Goal: Task Accomplishment & Management: Complete application form

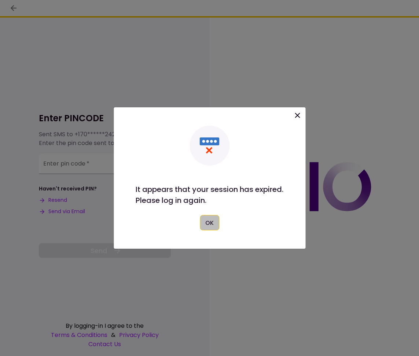
click at [208, 222] on button "OK" at bounding box center [209, 222] width 19 height 15
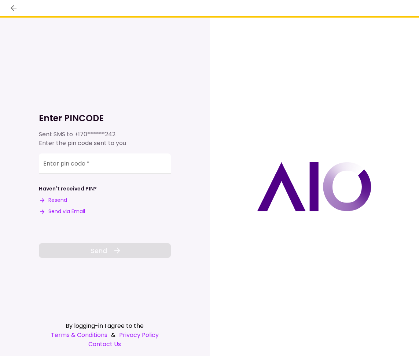
click at [67, 211] on button "Send via Email" at bounding box center [62, 212] width 46 height 8
click at [168, 309] on div "**********" at bounding box center [105, 187] width 132 height 338
click at [118, 167] on input "Enter pin code   *" at bounding box center [105, 163] width 132 height 21
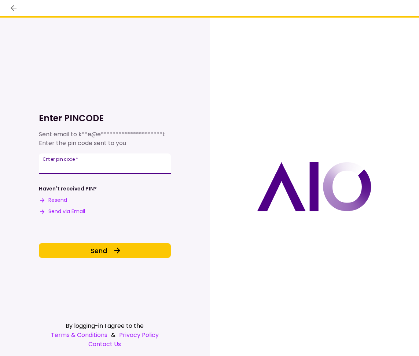
type input "******"
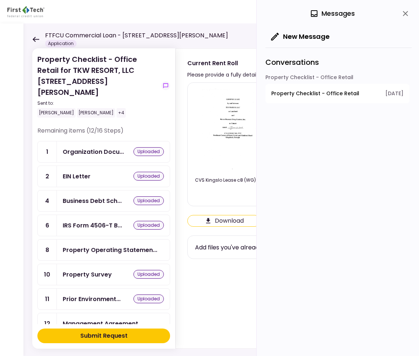
click at [35, 38] on icon at bounding box center [36, 39] width 7 height 5
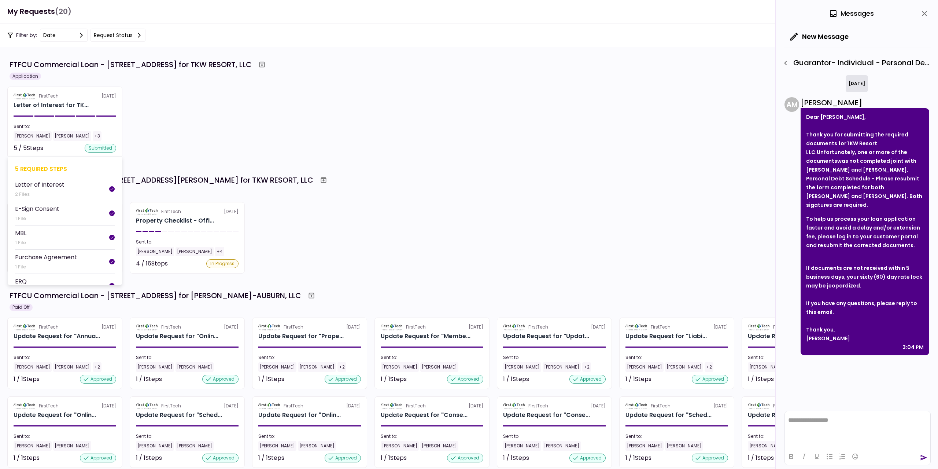
click at [107, 132] on div "[PERSON_NAME] [PERSON_NAME] +3" at bounding box center [65, 136] width 103 height 10
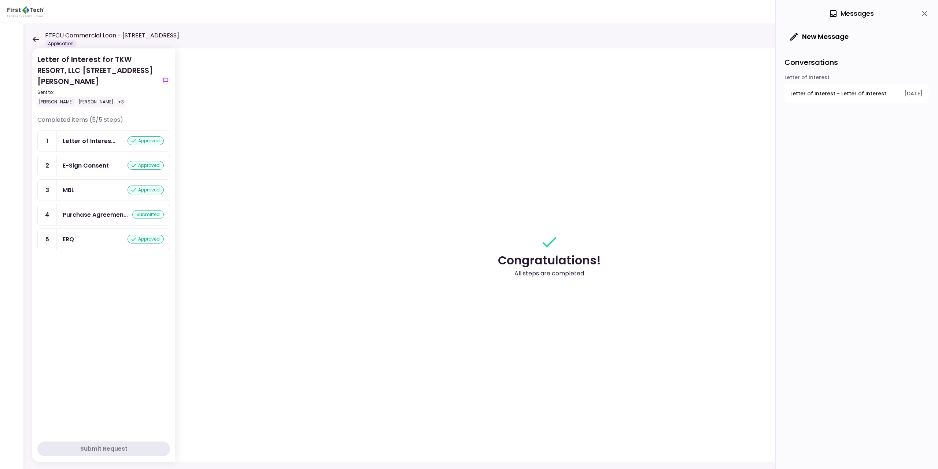
click at [122, 147] on div "Letter of Interes... approved" at bounding box center [113, 140] width 113 height 21
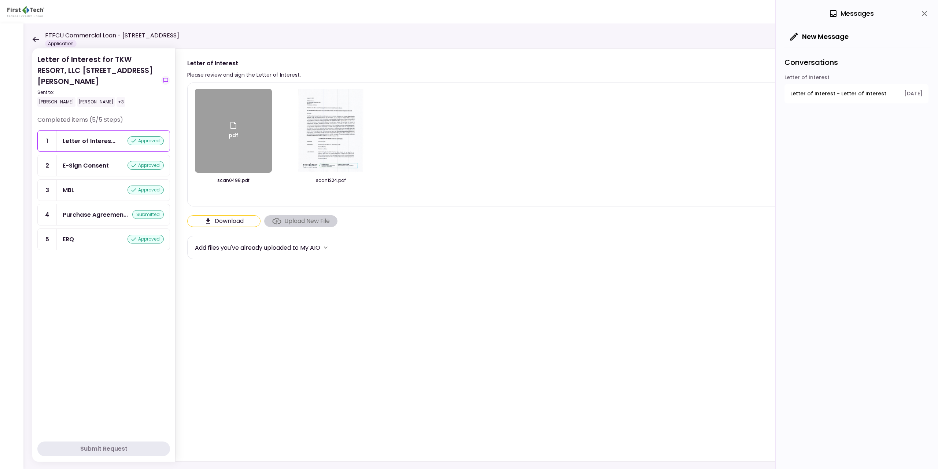
click at [111, 171] on div "E-Sign Consent approved" at bounding box center [113, 165] width 113 height 21
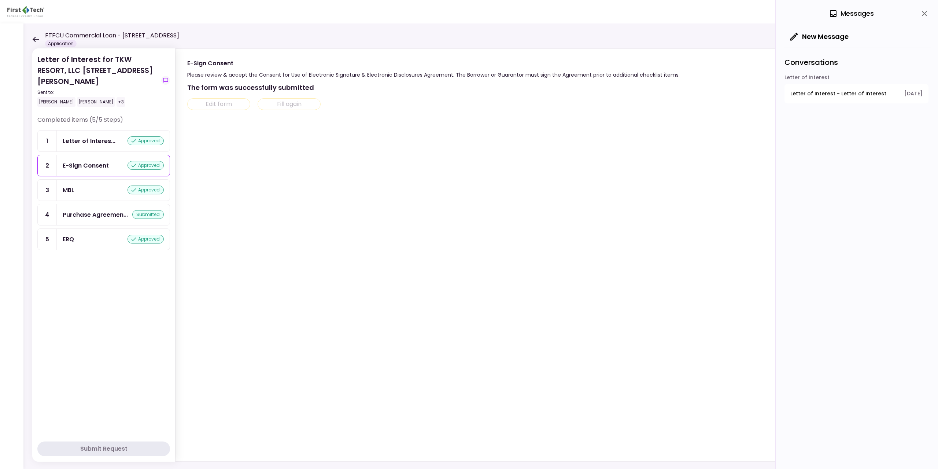
click at [37, 34] on div "FTFCU Commercial Loan - [STREET_ADDRESS] Application" at bounding box center [105, 39] width 147 height 16
click at [32, 42] on div "Letter of Interest for TKW RESORT, LLC [STREET_ADDRESS][PERSON_NAME] Sent to: […" at bounding box center [480, 245] width 914 height 445
click at [38, 38] on icon at bounding box center [35, 39] width 7 height 5
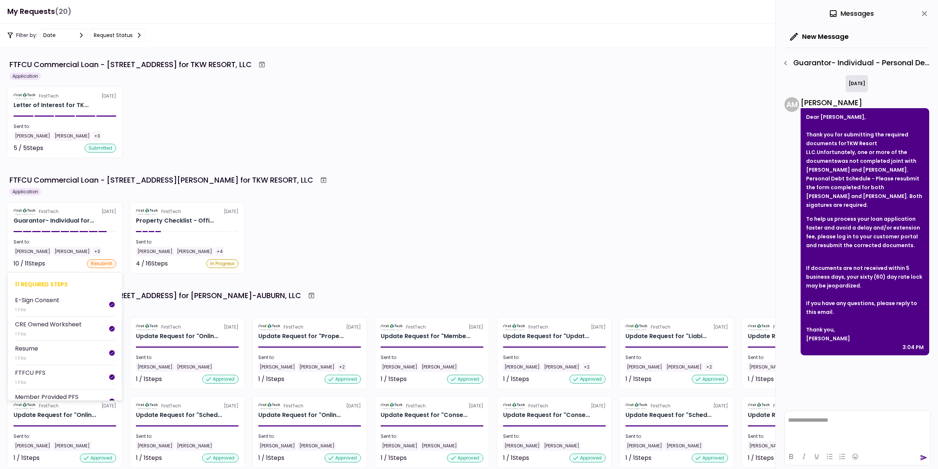
click at [65, 261] on div "10 / 11 Steps resubmit" at bounding box center [65, 263] width 103 height 9
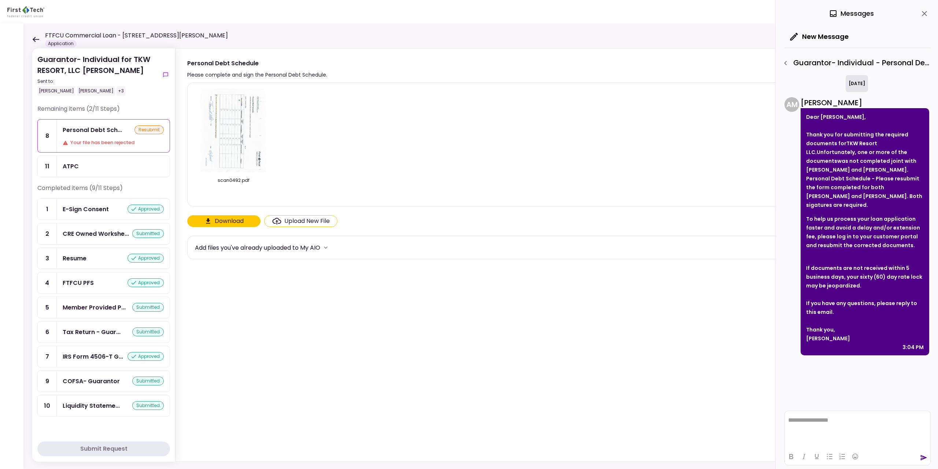
click at [297, 220] on div "Upload New File" at bounding box center [306, 221] width 45 height 9
click at [0, 0] on input "Upload New File" at bounding box center [0, 0] width 0 height 0
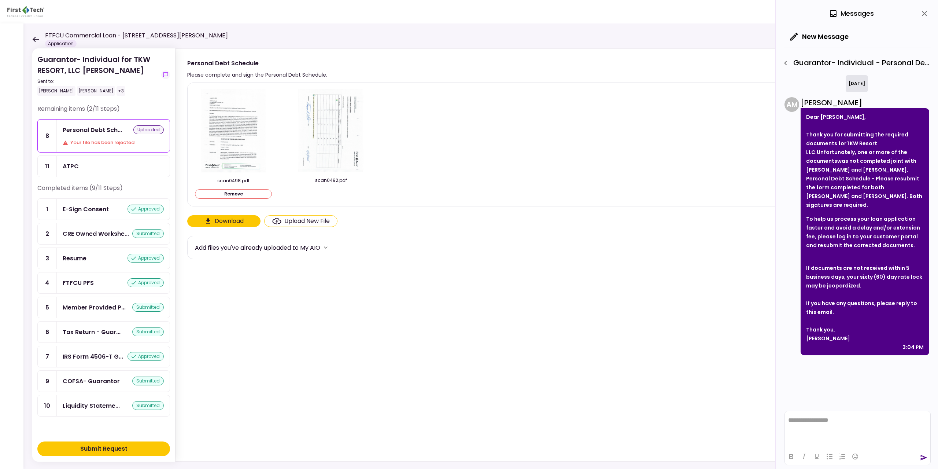
click at [255, 196] on button "Remove" at bounding box center [233, 194] width 77 height 10
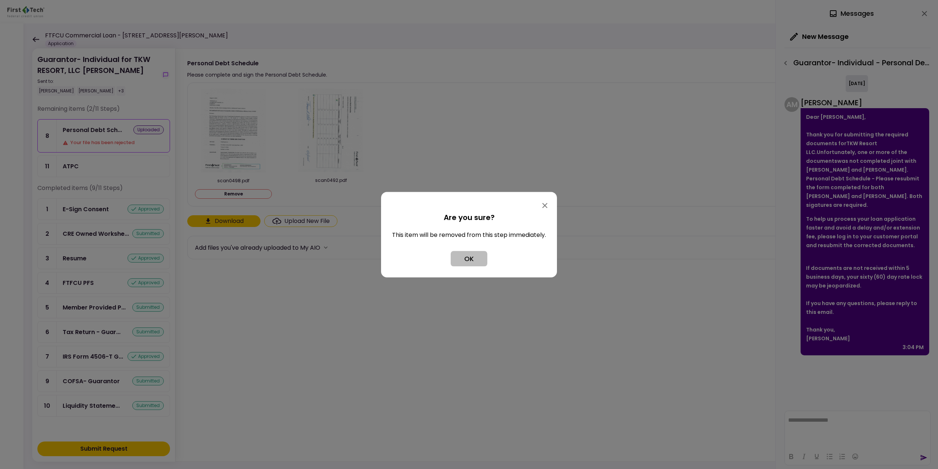
click at [418, 255] on button "OK" at bounding box center [469, 258] width 37 height 15
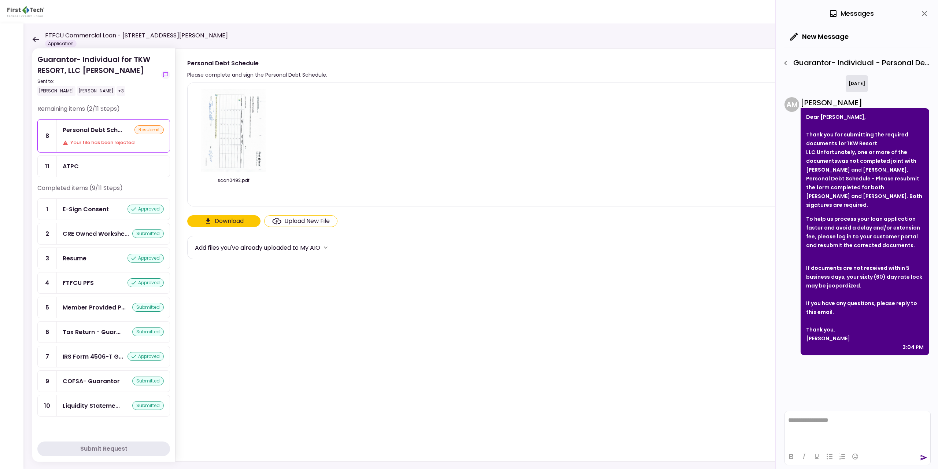
click at [315, 220] on div "Upload New File" at bounding box center [306, 221] width 45 height 9
click at [0, 0] on input "Upload New File" at bounding box center [0, 0] width 0 height 0
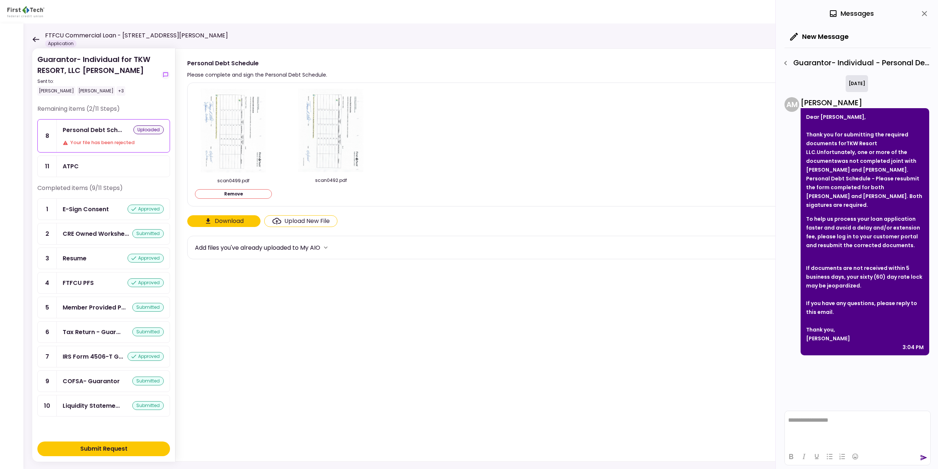
click at [142, 356] on button "Submit Request" at bounding box center [103, 448] width 133 height 15
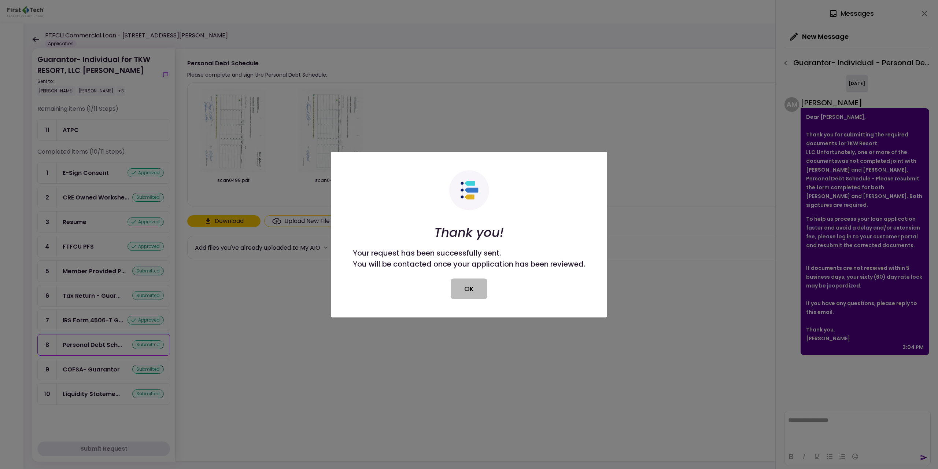
click at [418, 285] on button "OK" at bounding box center [469, 288] width 37 height 21
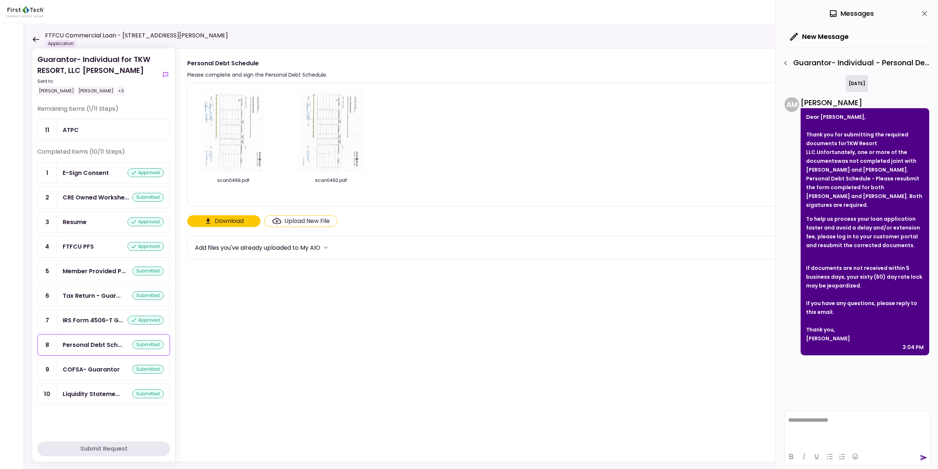
click at [35, 36] on div "FTFCU Commercial Loan - [STREET_ADDRESS][PERSON_NAME] Application" at bounding box center [130, 39] width 196 height 16
click at [36, 40] on icon at bounding box center [36, 39] width 7 height 5
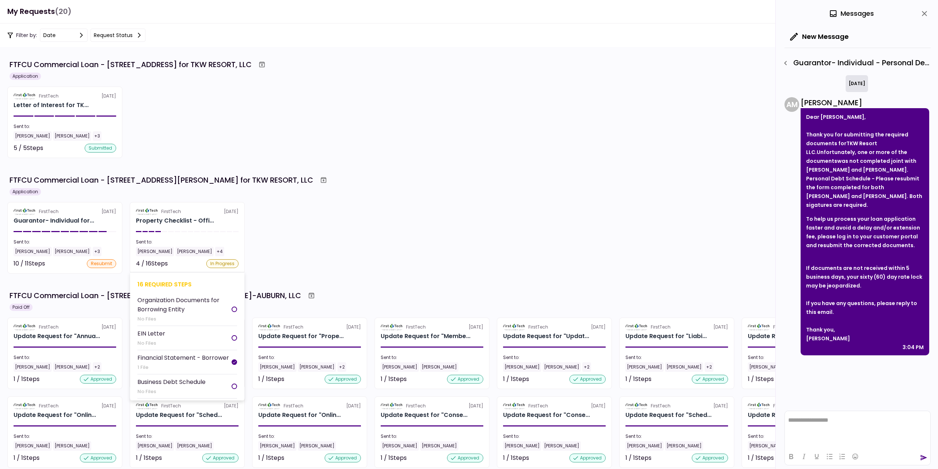
click at [232, 243] on div "Sent to:" at bounding box center [187, 241] width 103 height 7
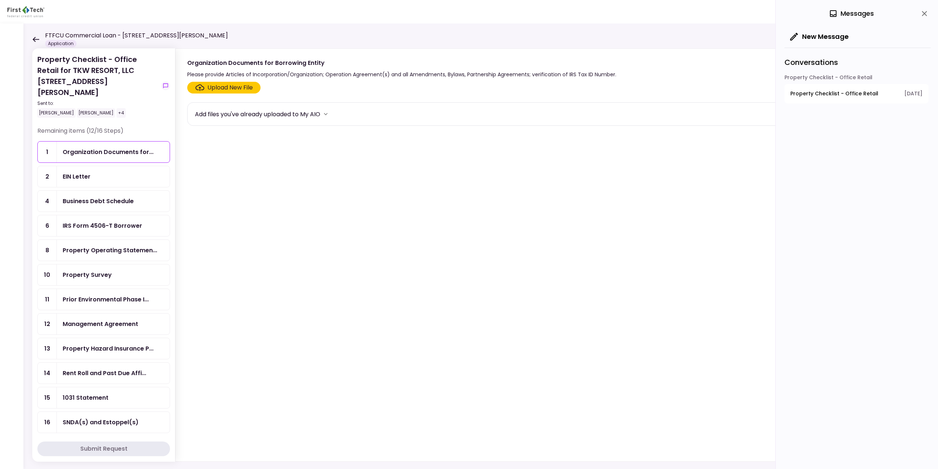
click at [36, 38] on icon at bounding box center [35, 39] width 7 height 5
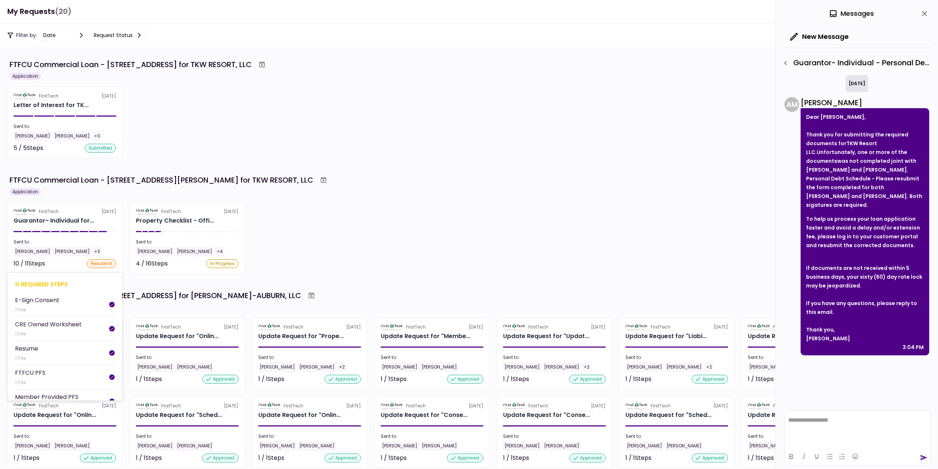
click at [69, 260] on div "10 / 11 Steps resubmit" at bounding box center [65, 263] width 103 height 9
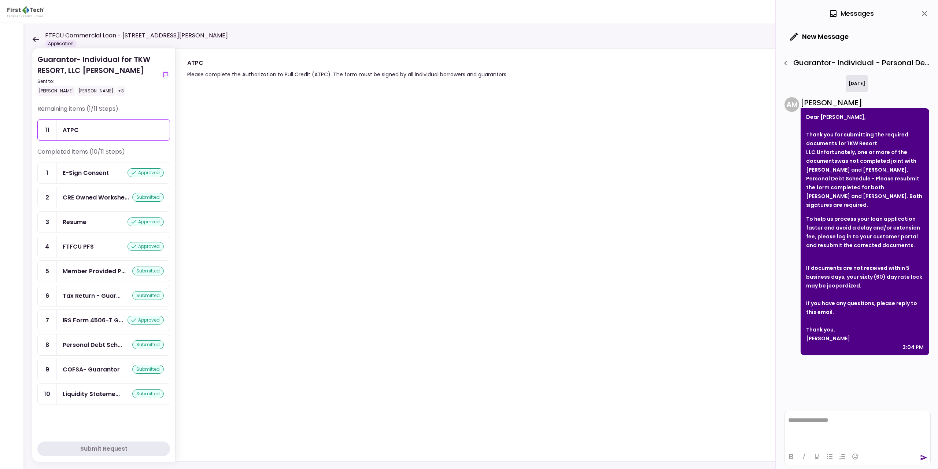
click at [37, 40] on icon at bounding box center [35, 39] width 7 height 5
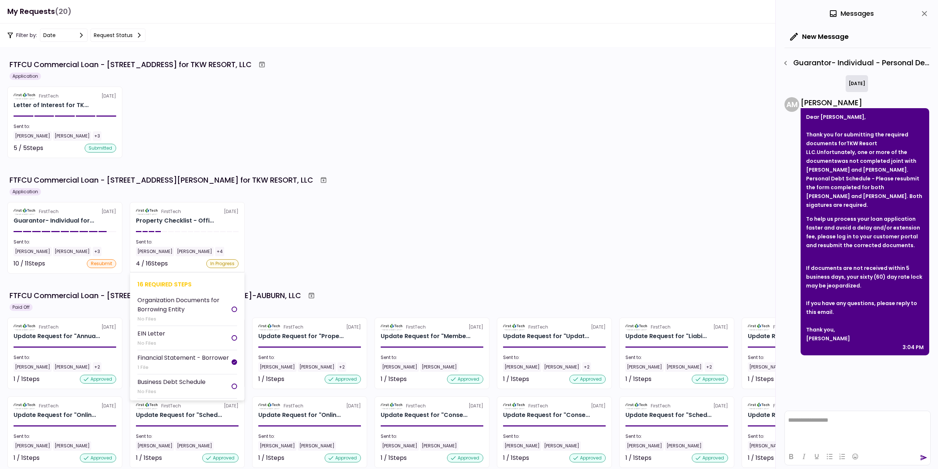
click at [240, 239] on section "FirstTech [DATE] Property Checklist - Offi... Sent to: [PERSON_NAME] [PERSON_NA…" at bounding box center [187, 237] width 115 height 71
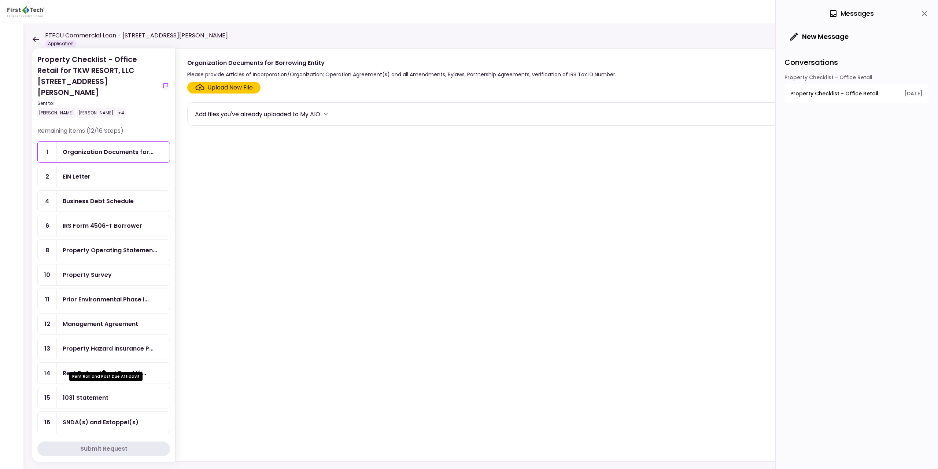
click at [130, 356] on div "Rent Roll and Past Due Affi..." at bounding box center [105, 372] width 84 height 9
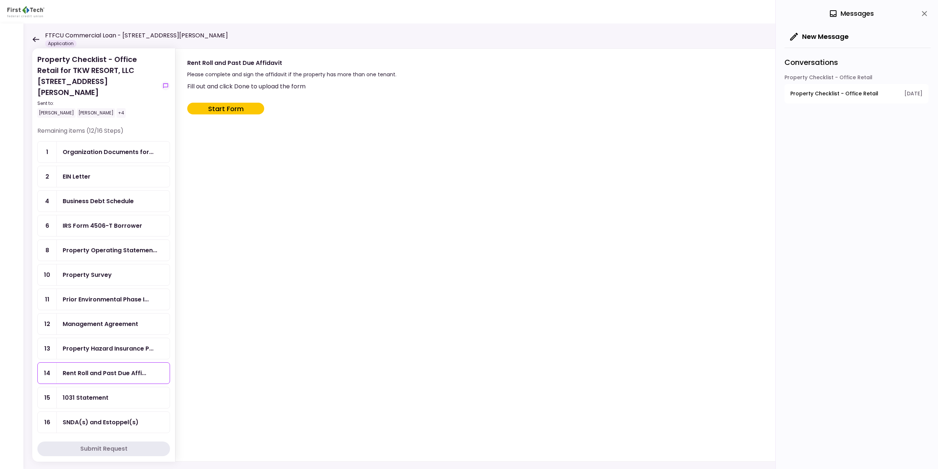
click at [239, 110] on button "Start Form" at bounding box center [225, 109] width 77 height 12
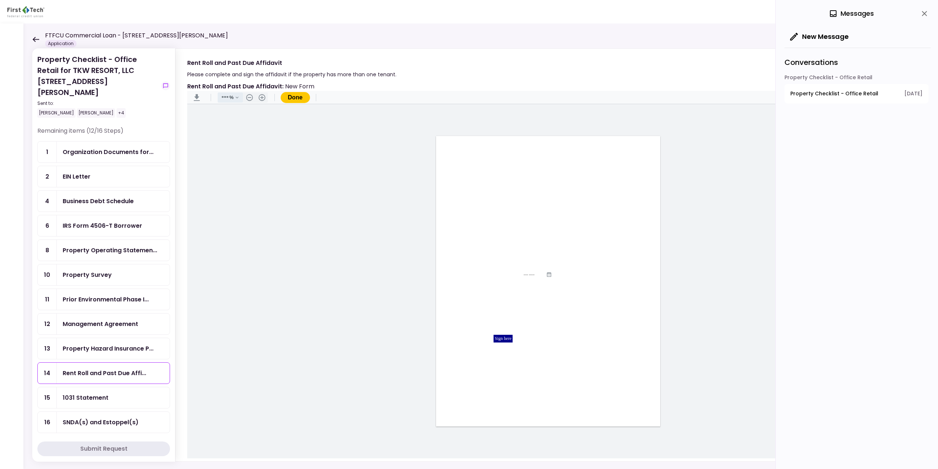
click at [236, 97] on button ".cls-1{fill:#abb0c4;} icon - chevron - down" at bounding box center [237, 97] width 12 height 10
click at [230, 190] on div "150%" at bounding box center [227, 192] width 12 height 5
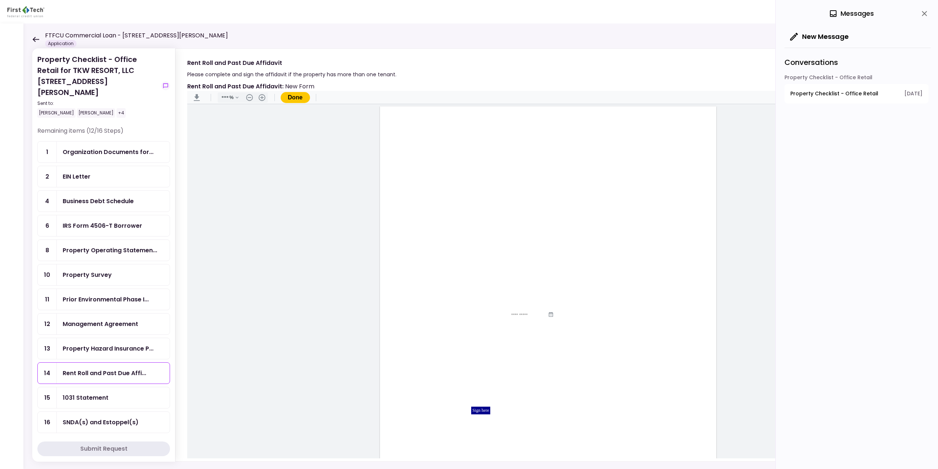
scroll to position [65, 0]
click at [240, 96] on button ".cls-1{fill:#abb0c4;} icon - chevron - down" at bounding box center [237, 97] width 12 height 10
click at [242, 203] on button "200%" at bounding box center [244, 203] width 54 height 9
type input "***"
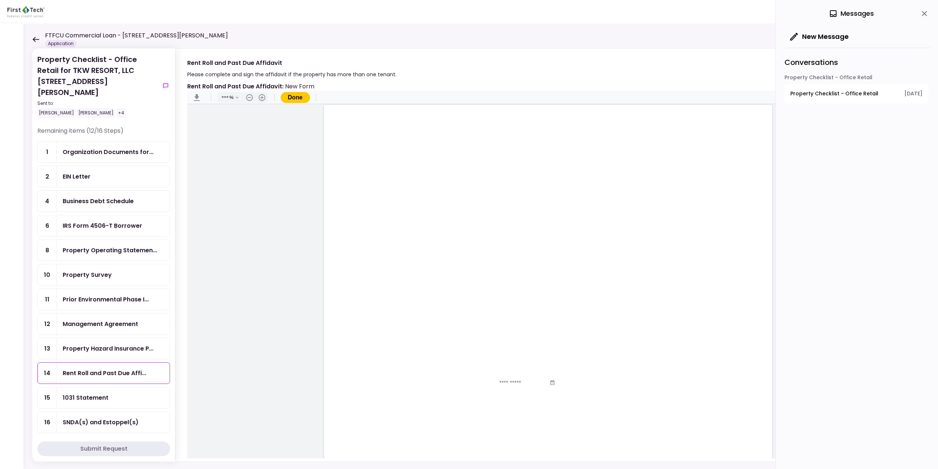
scroll to position [0, 0]
click at [418, 294] on input "Document Content" at bounding box center [503, 293] width 64 height 12
type input "*"
type input "******"
type input "**"
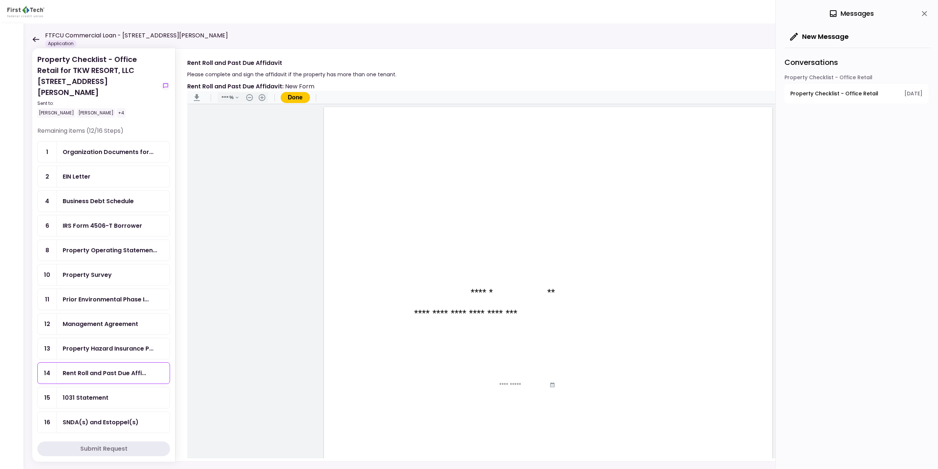
type input "**********"
type input "******"
type input "*"
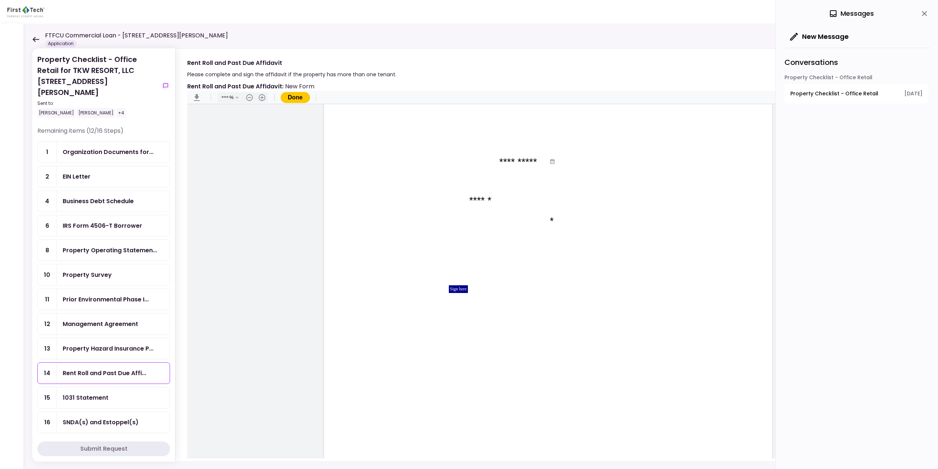
click at [418, 289] on div "Sign here" at bounding box center [458, 289] width 19 height 8
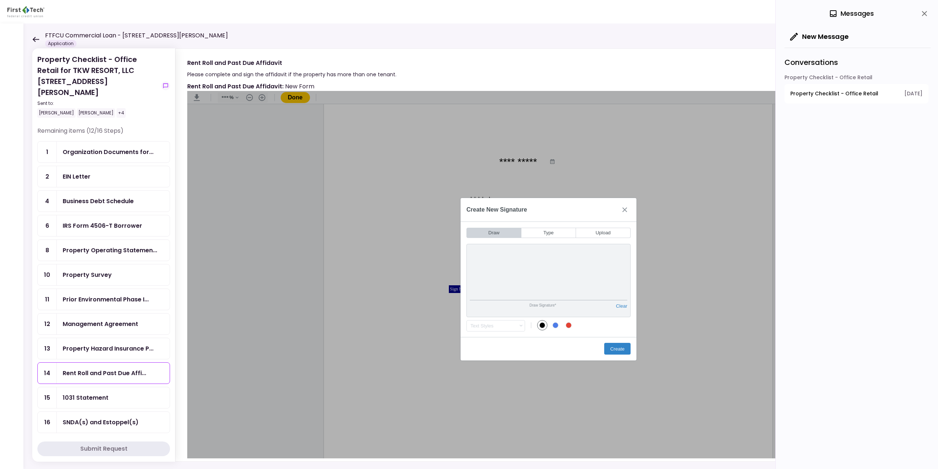
click at [418, 242] on div "Draw Signature* Clear Draw Initials* Clear Text Styles .cls-1{fill:#abb0c4;} ic…" at bounding box center [548, 287] width 176 height 99
click at [418, 346] on button "Create" at bounding box center [617, 349] width 26 height 12
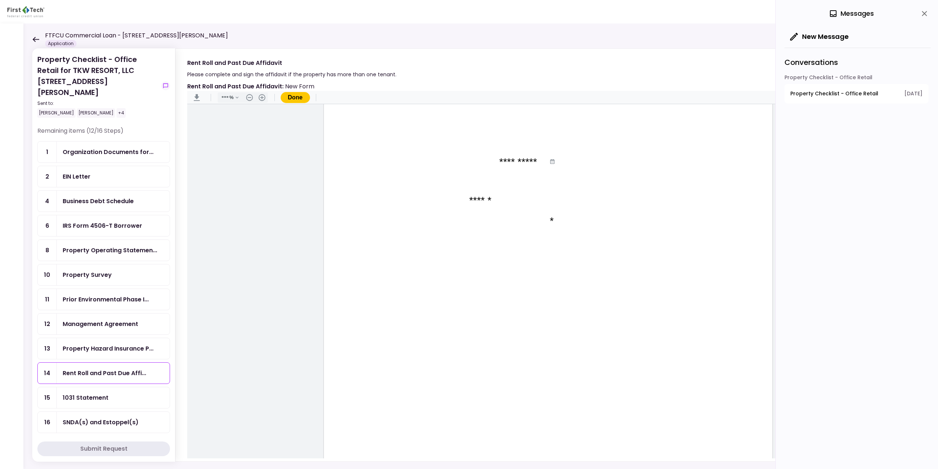
click at [418, 309] on input "Document Content" at bounding box center [468, 307] width 115 height 12
type input "**********"
type input "*******"
click at [296, 96] on button "Done" at bounding box center [295, 97] width 29 height 11
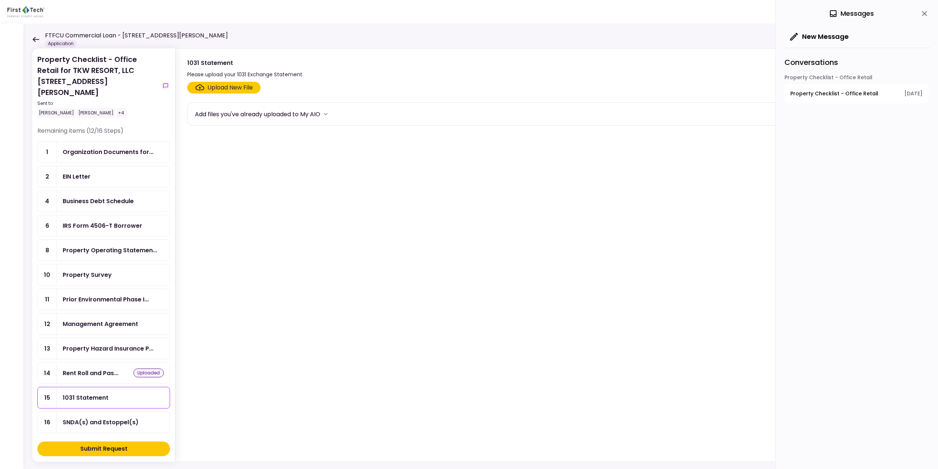
click at [228, 86] on div "Upload New File" at bounding box center [229, 87] width 45 height 9
click at [0, 0] on input "Upload New File" at bounding box center [0, 0] width 0 height 0
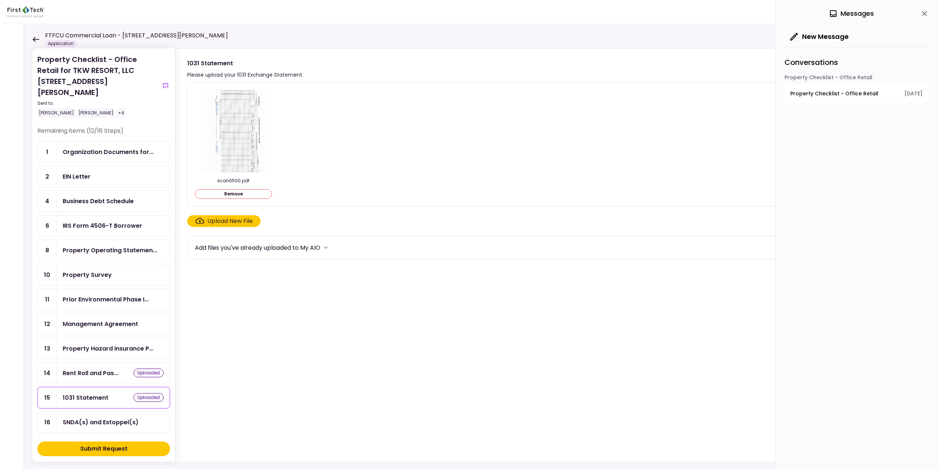
click at [130, 356] on button "Submit Request" at bounding box center [103, 448] width 133 height 15
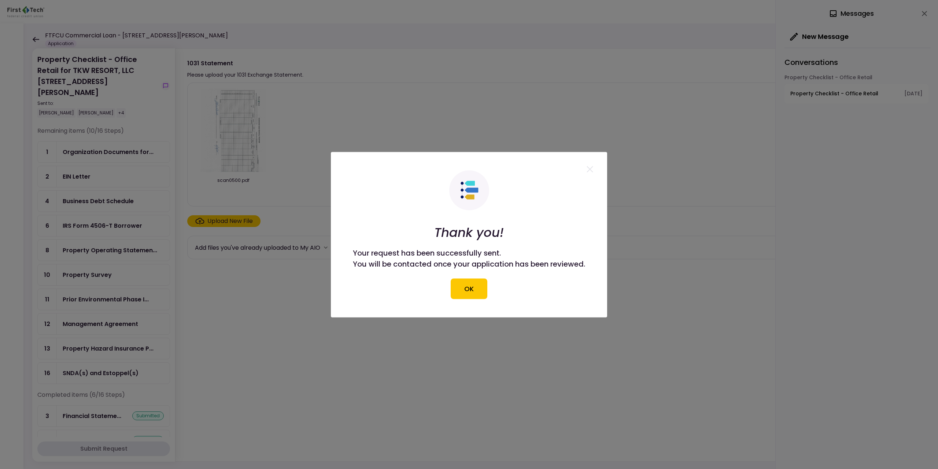
click at [137, 187] on div at bounding box center [469, 234] width 938 height 469
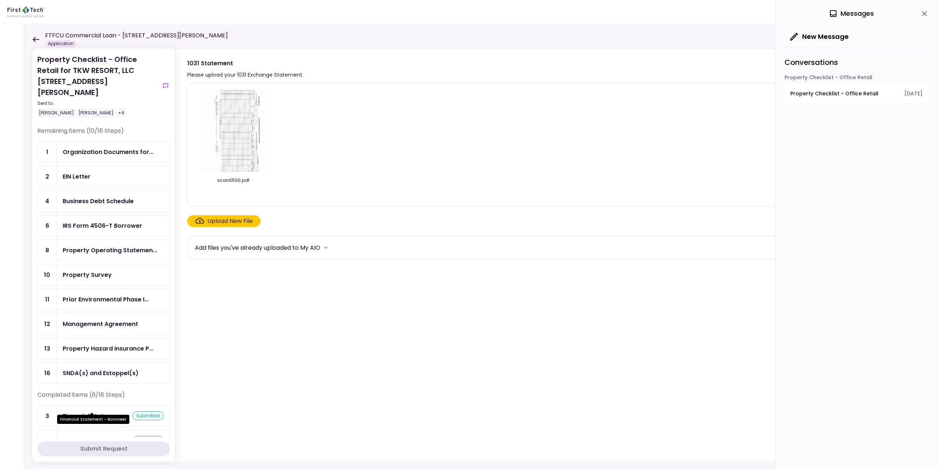
click at [110, 356] on div "Financial Stateme..." at bounding box center [92, 415] width 59 height 9
click at [112, 196] on div "Business Debt Schedule" at bounding box center [98, 200] width 71 height 9
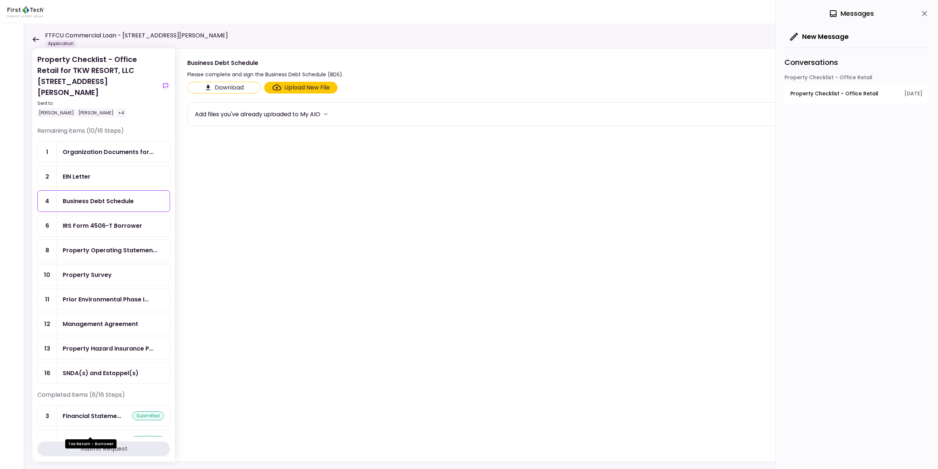
click at [111, 356] on div "Tax Return - [PERSON_NAME]..." at bounding box center [98, 445] width 70 height 18
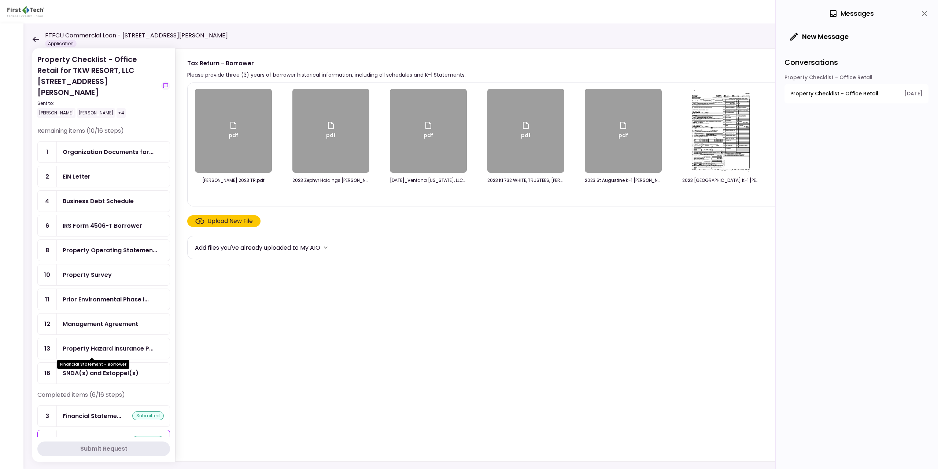
scroll to position [108, 0]
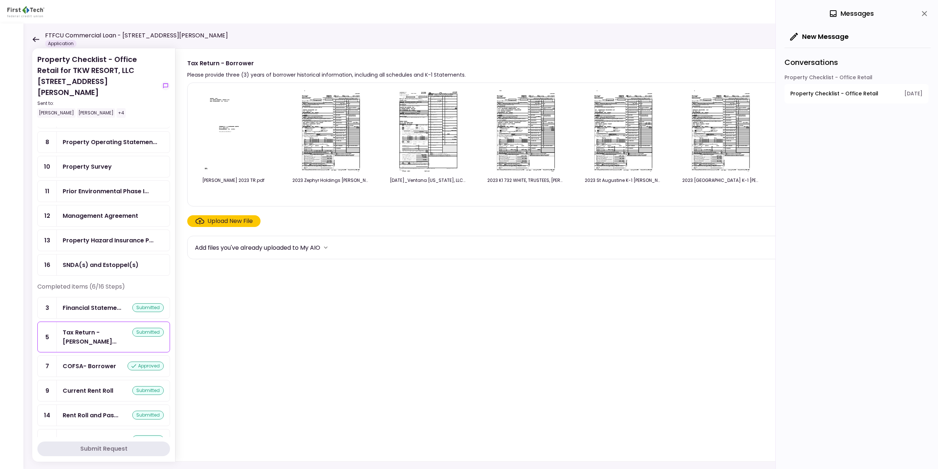
click at [102, 356] on div "COFSA- Borrower" at bounding box center [89, 365] width 53 height 9
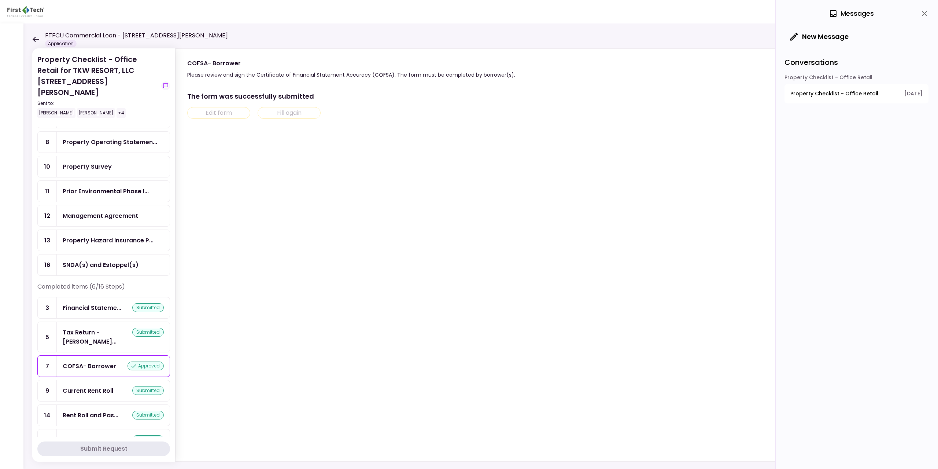
click at [100, 356] on div "Current Rent Roll" at bounding box center [88, 390] width 51 height 9
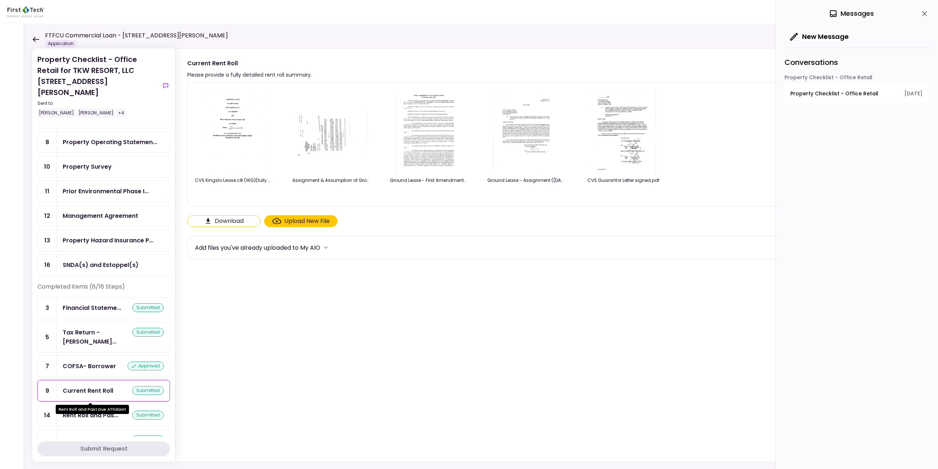
click at [104, 356] on div "Rent Roll and Pas..." at bounding box center [91, 414] width 56 height 9
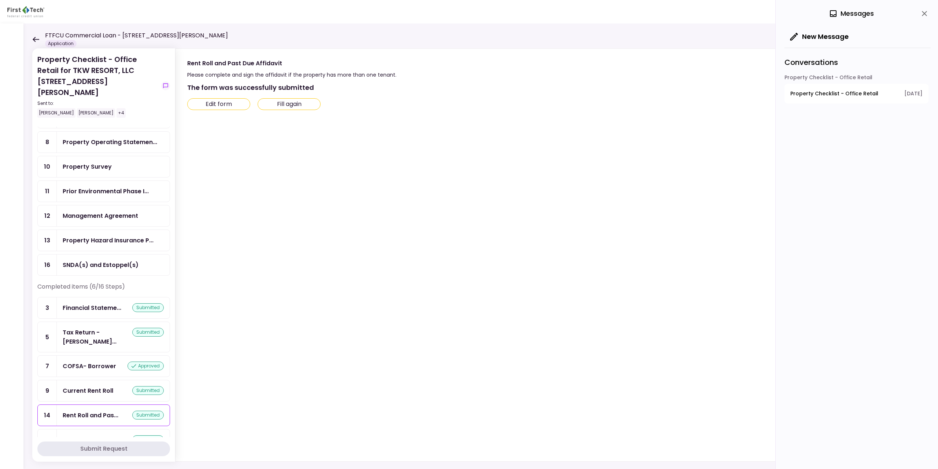
click at [112, 356] on div "1031 Statement submitted" at bounding box center [113, 439] width 101 height 9
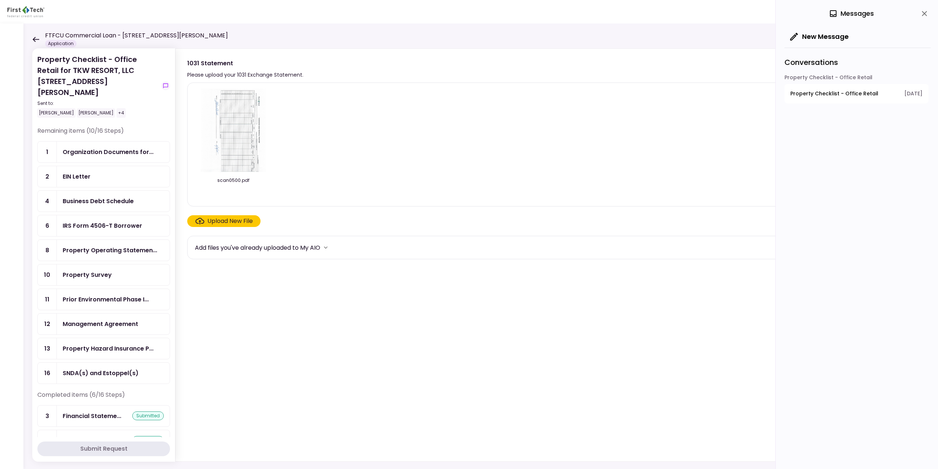
click at [113, 196] on div "Business Debt Schedule" at bounding box center [98, 200] width 71 height 9
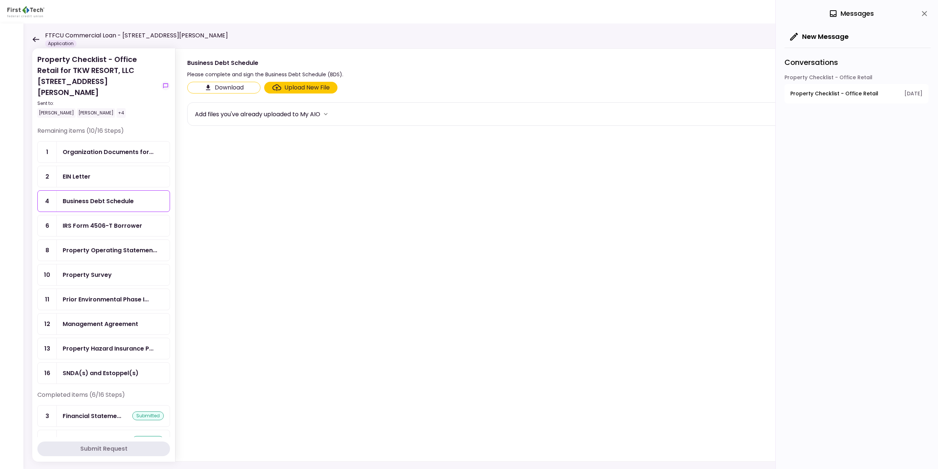
click at [286, 90] on div "Upload New File" at bounding box center [306, 87] width 45 height 9
click at [0, 0] on input "Upload New File" at bounding box center [0, 0] width 0 height 0
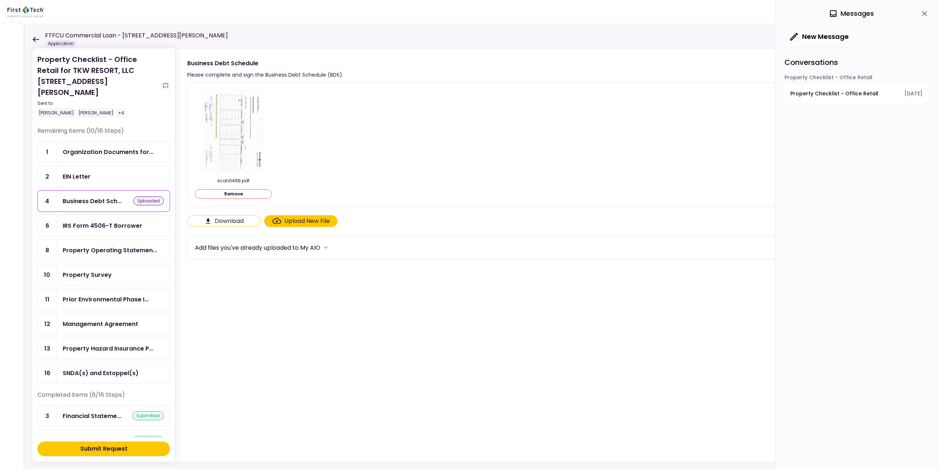
click at [148, 221] on div "IRS Form 4506-T Borrower" at bounding box center [113, 225] width 101 height 9
click at [110, 356] on div "Submit Request" at bounding box center [103, 448] width 47 height 9
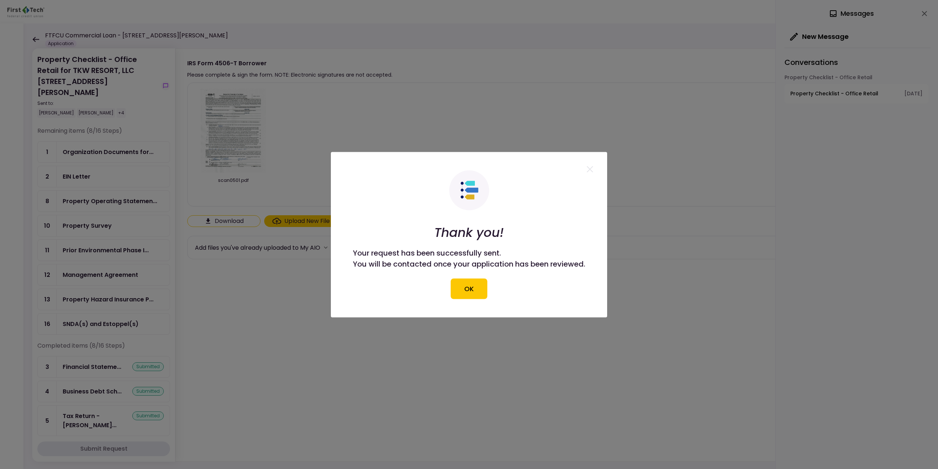
click at [418, 289] on button "OK" at bounding box center [469, 288] width 37 height 21
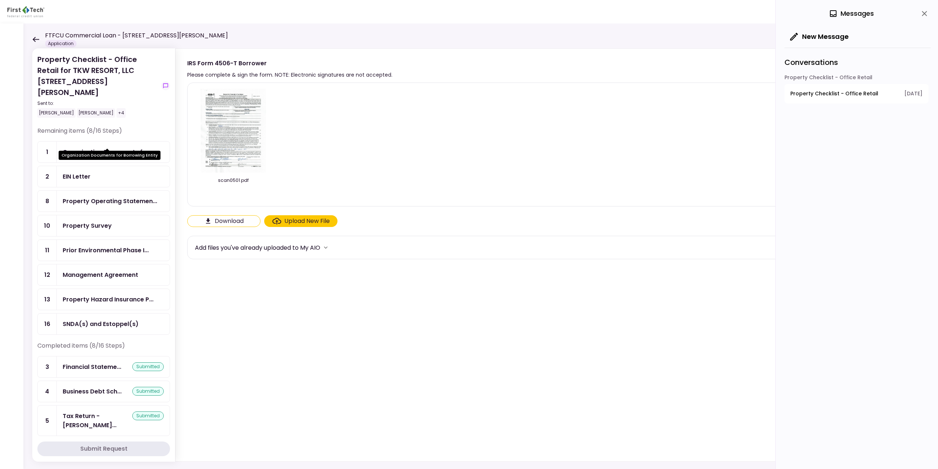
click at [144, 147] on div "Organization Documents for..." at bounding box center [108, 151] width 91 height 9
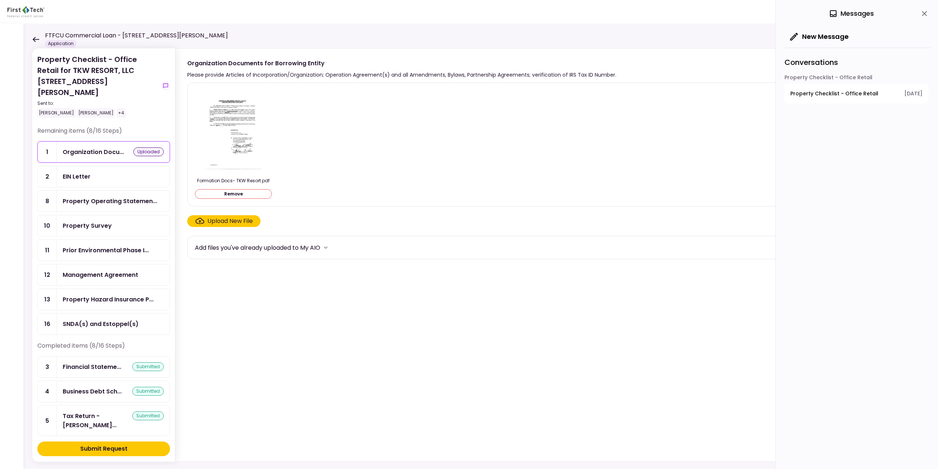
click at [143, 356] on button "Submit Request" at bounding box center [103, 448] width 133 height 15
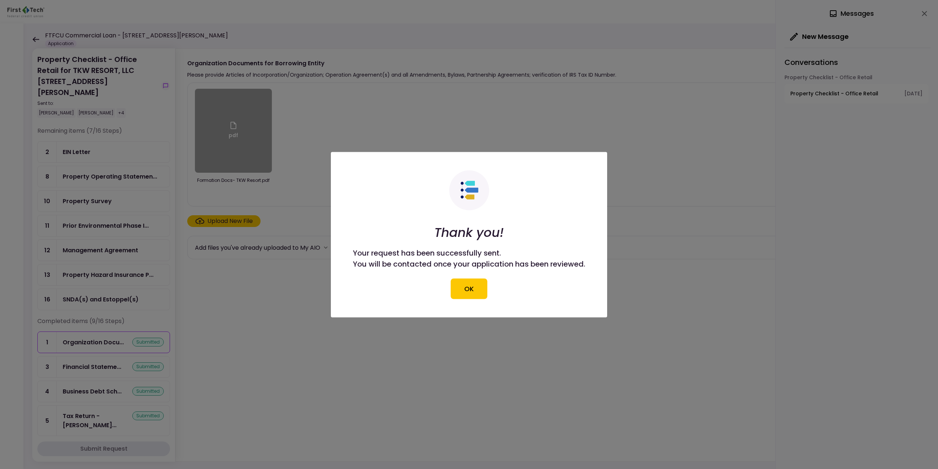
click at [418, 288] on button "OK" at bounding box center [469, 288] width 37 height 21
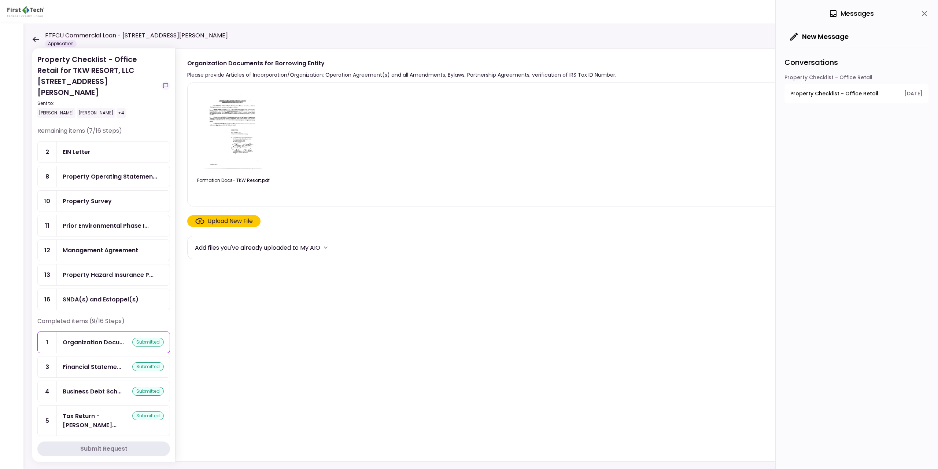
click at [108, 147] on div "EIN Letter" at bounding box center [113, 151] width 101 height 9
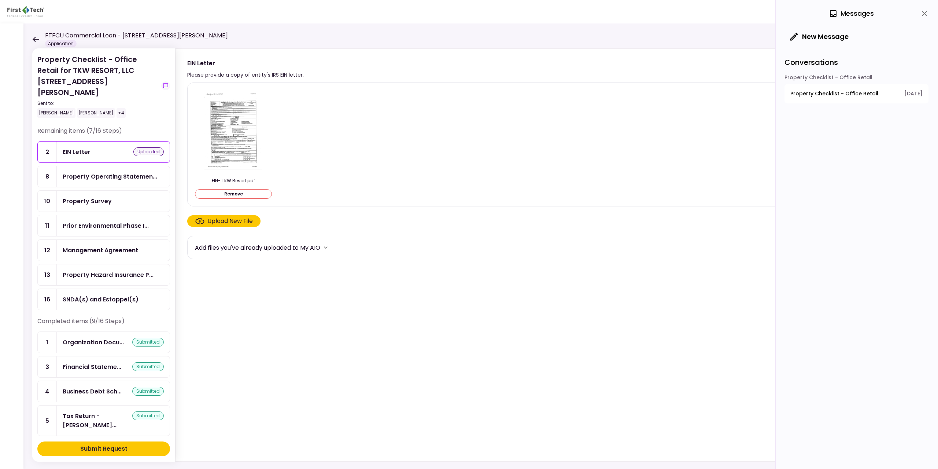
click at [112, 356] on div "Submit Request" at bounding box center [103, 448] width 47 height 9
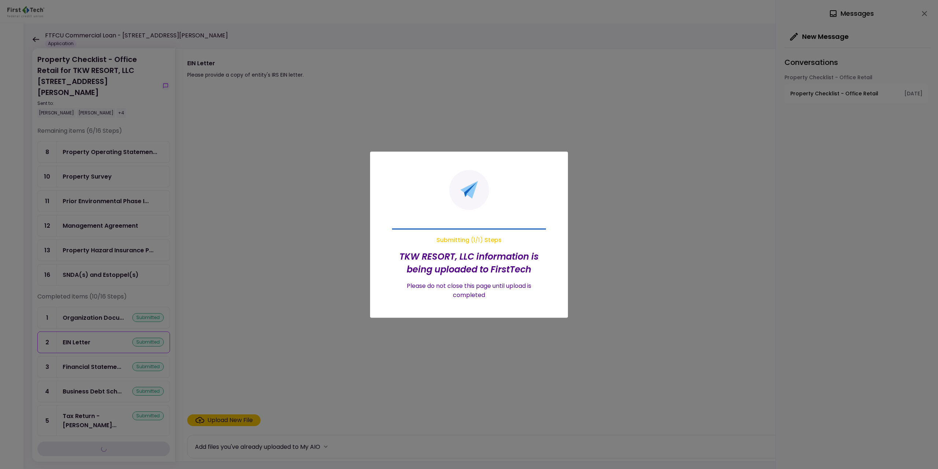
click at [94, 164] on div at bounding box center [469, 234] width 938 height 469
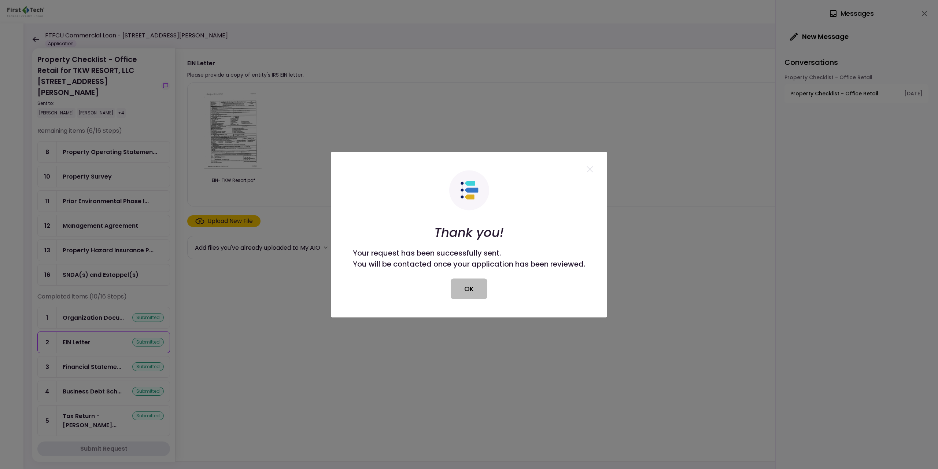
click at [418, 292] on button "OK" at bounding box center [469, 288] width 37 height 21
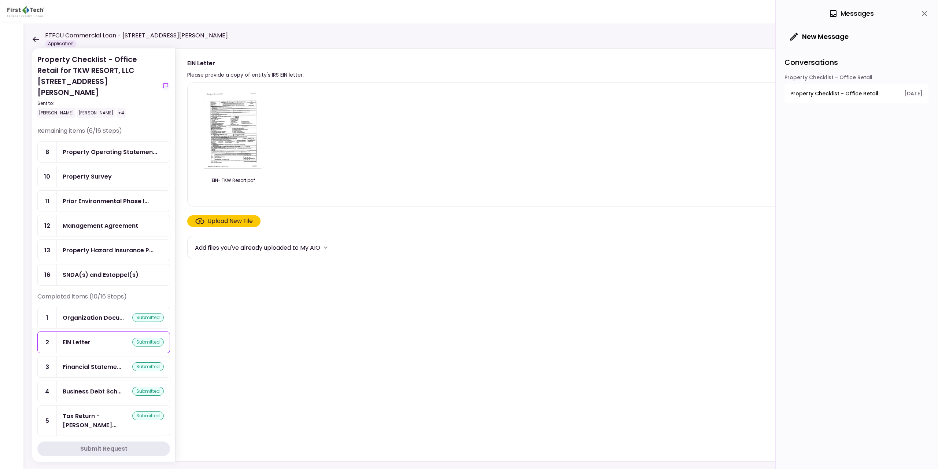
click at [108, 172] on div "Property Survey" at bounding box center [87, 176] width 49 height 9
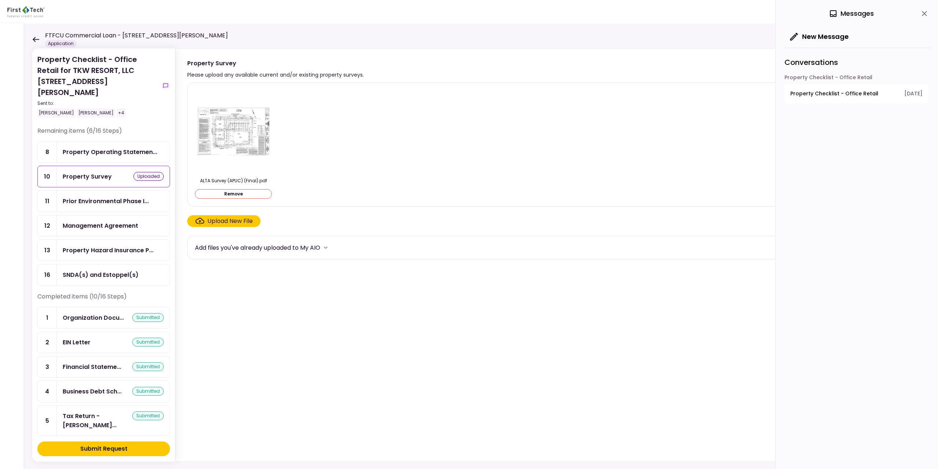
click at [128, 356] on button "Submit Request" at bounding box center [103, 448] width 133 height 15
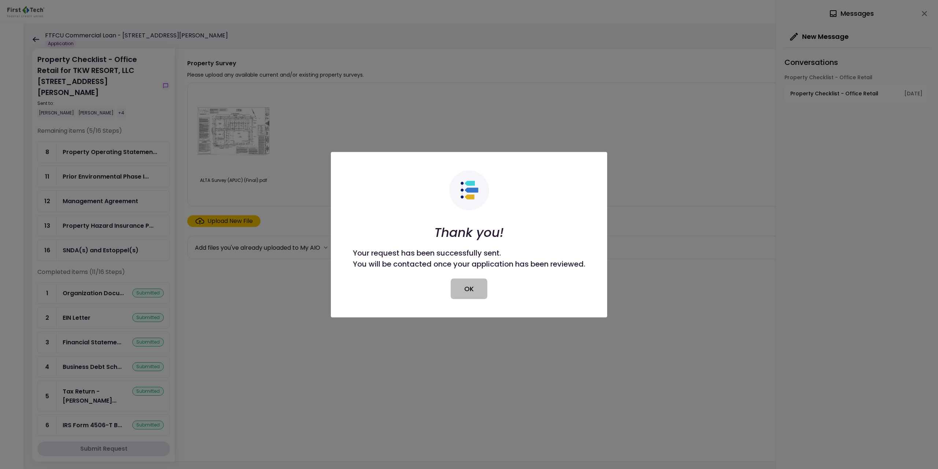
click at [418, 286] on button "OK" at bounding box center [469, 288] width 37 height 21
click at [130, 172] on div "Prior Environmental Phase I..." at bounding box center [106, 176] width 86 height 9
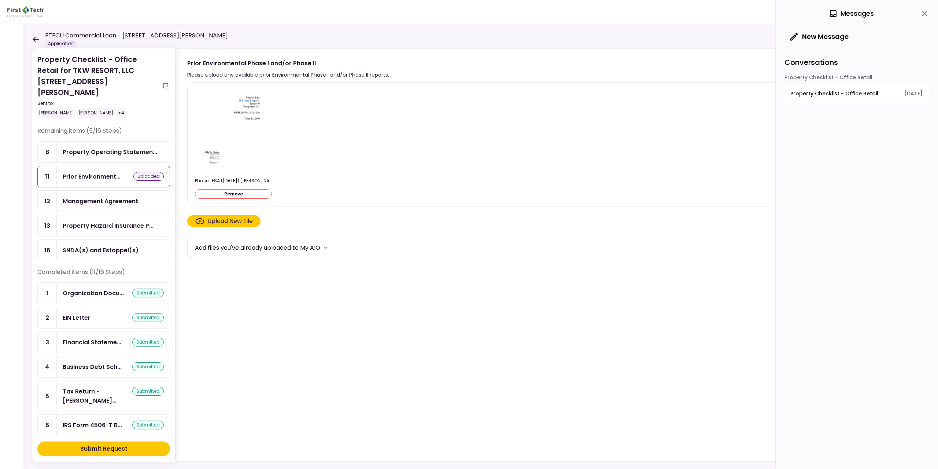
click at [108, 356] on button "Submit Request" at bounding box center [103, 448] width 133 height 15
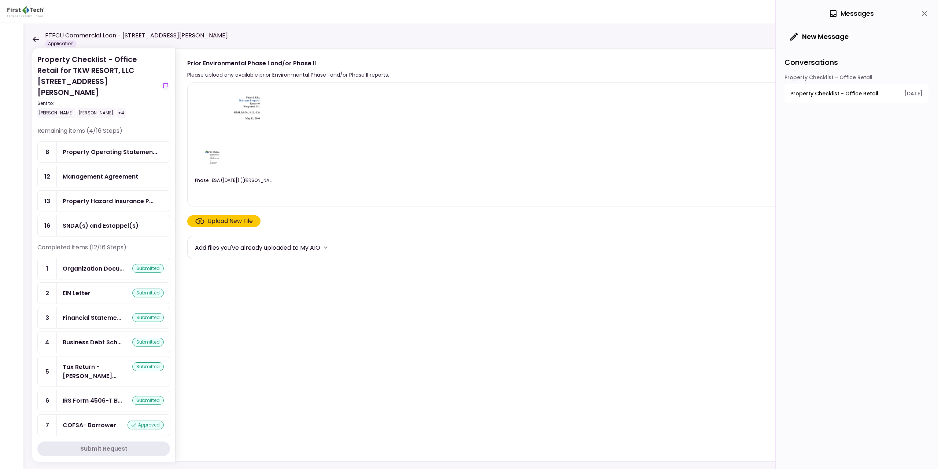
click at [140, 145] on div "Property Operating Statemen..." at bounding box center [113, 151] width 113 height 21
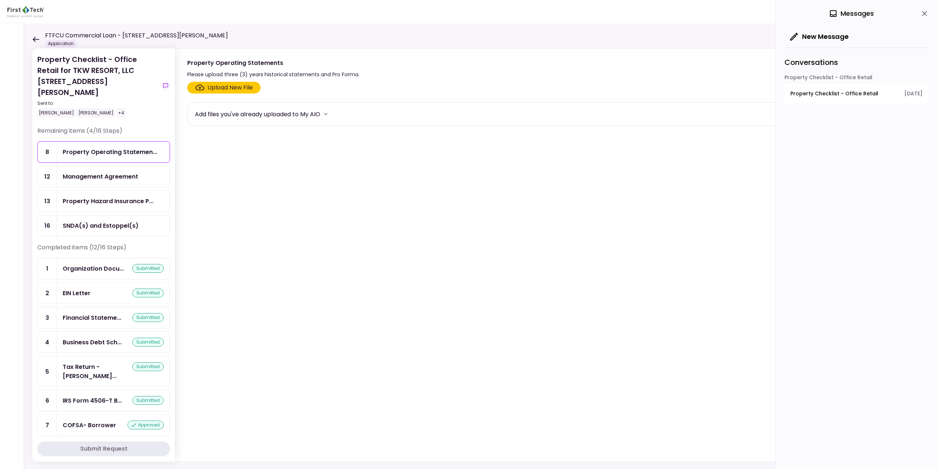
click at [38, 38] on icon at bounding box center [35, 39] width 7 height 5
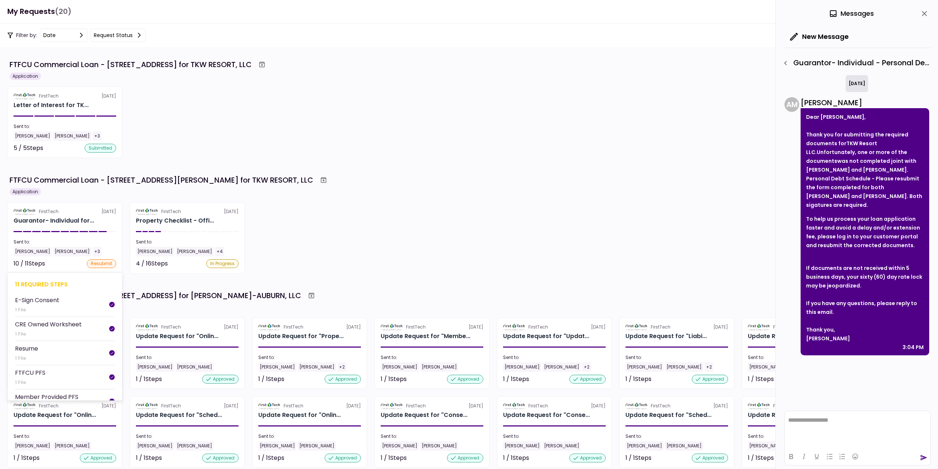
click at [71, 262] on div "10 / 11 Steps resubmit" at bounding box center [65, 263] width 103 height 9
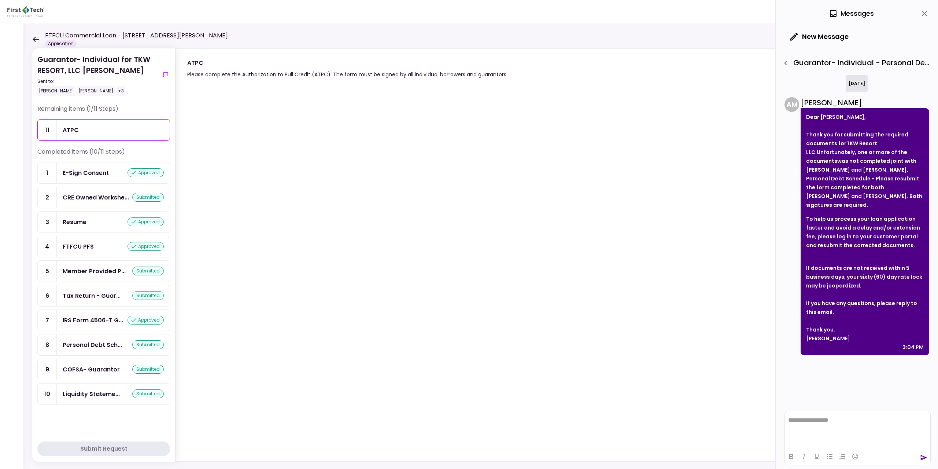
click at [33, 37] on icon at bounding box center [35, 39] width 7 height 5
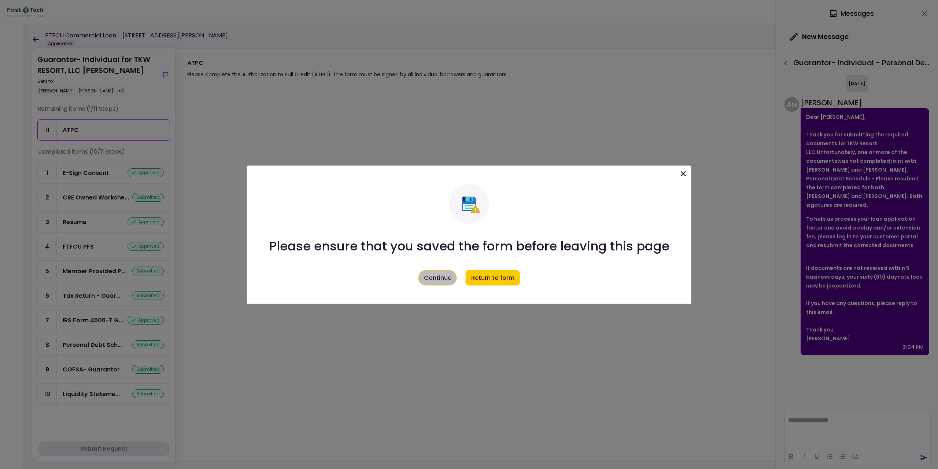
click at [418, 278] on button "Continue" at bounding box center [437, 277] width 38 height 15
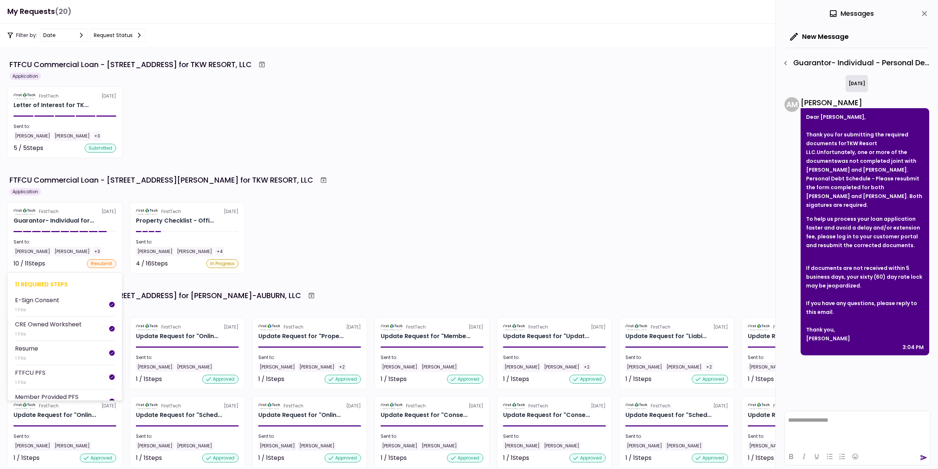
click at [65, 260] on div "10 / 11 Steps resubmit" at bounding box center [65, 263] width 103 height 9
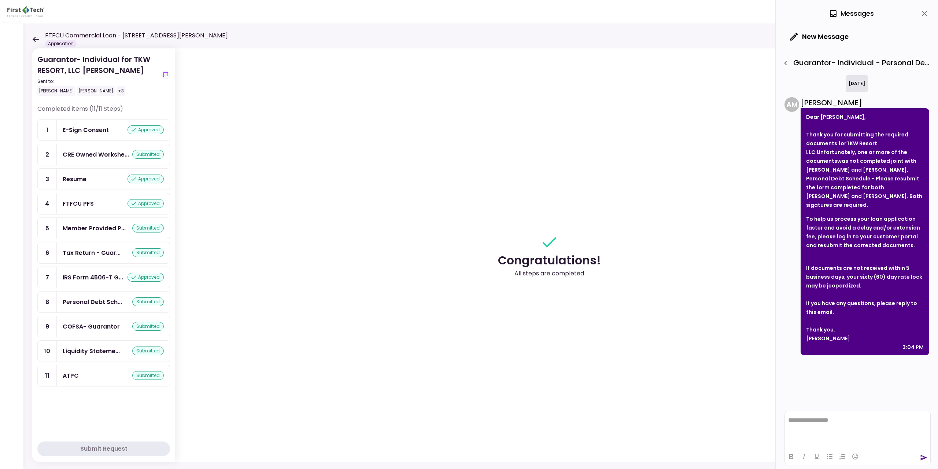
click at [36, 38] on icon at bounding box center [35, 39] width 7 height 5
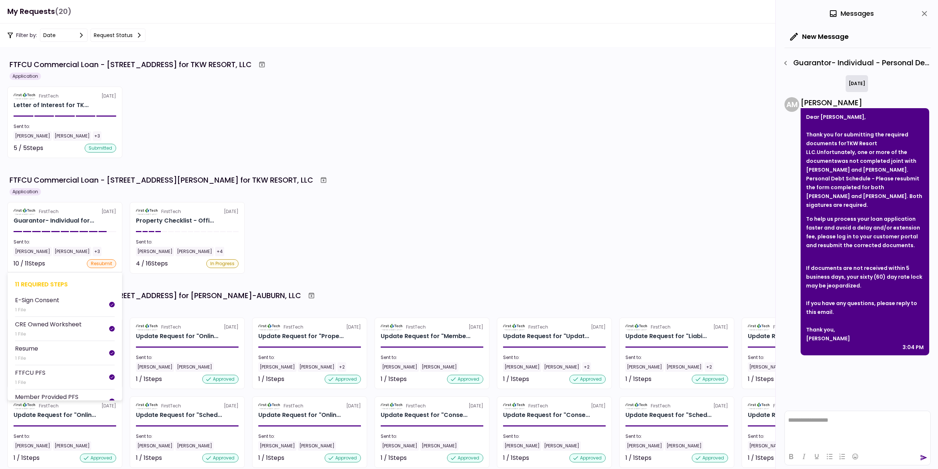
click at [60, 264] on div "10 / 11 Steps resubmit" at bounding box center [65, 263] width 103 height 9
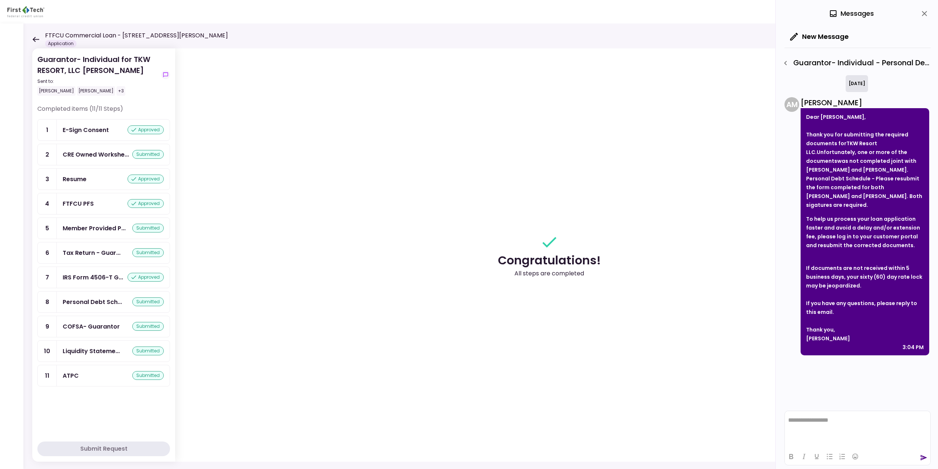
click at [38, 39] on icon at bounding box center [36, 39] width 7 height 5
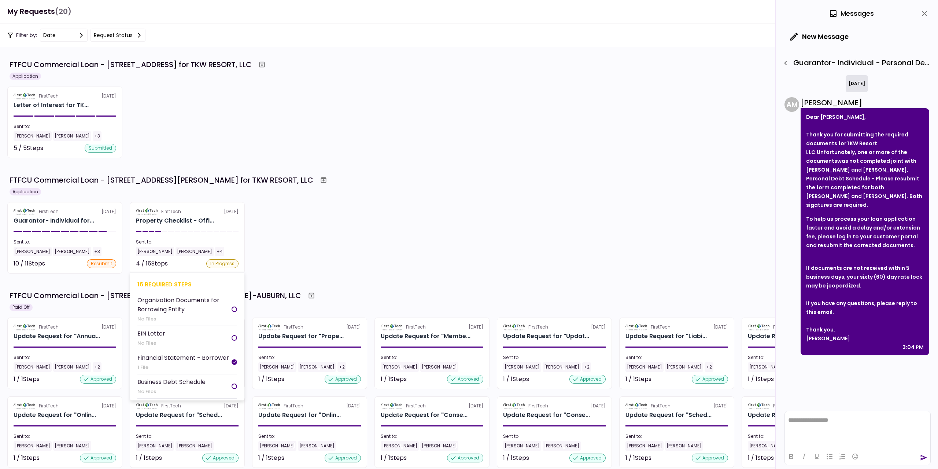
click at [195, 258] on section "FirstTech [DATE] Property Checklist - Offi... Sent to: [PERSON_NAME] [PERSON_NA…" at bounding box center [187, 237] width 115 height 71
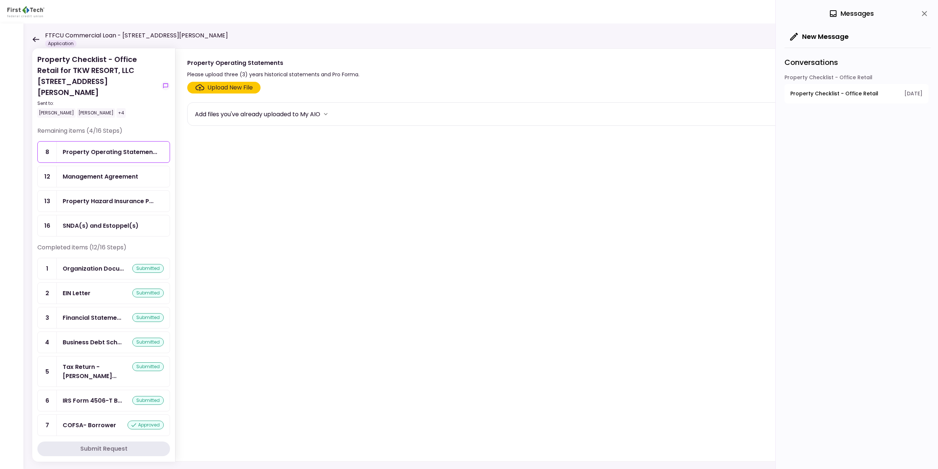
click at [33, 39] on icon at bounding box center [36, 39] width 7 height 5
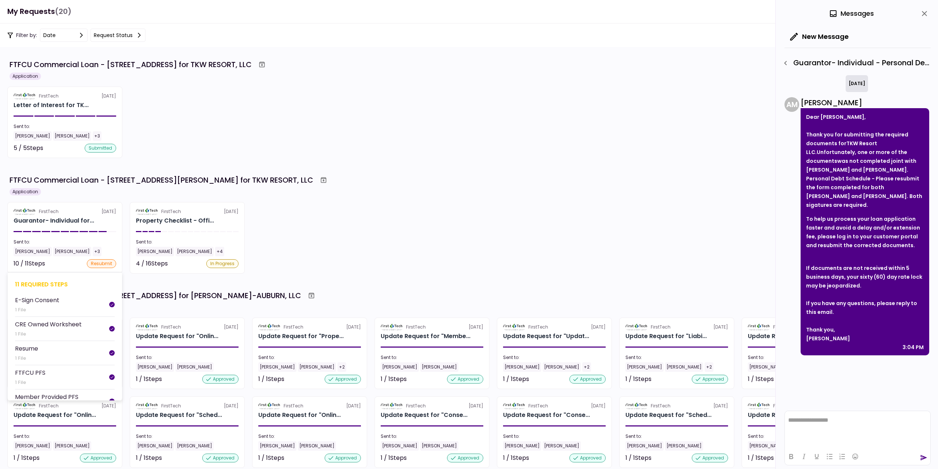
click at [83, 256] on section "FirstTech [DATE] Guarantor- Individual for... Sent to: [PERSON_NAME] [PERSON_NA…" at bounding box center [64, 237] width 115 height 71
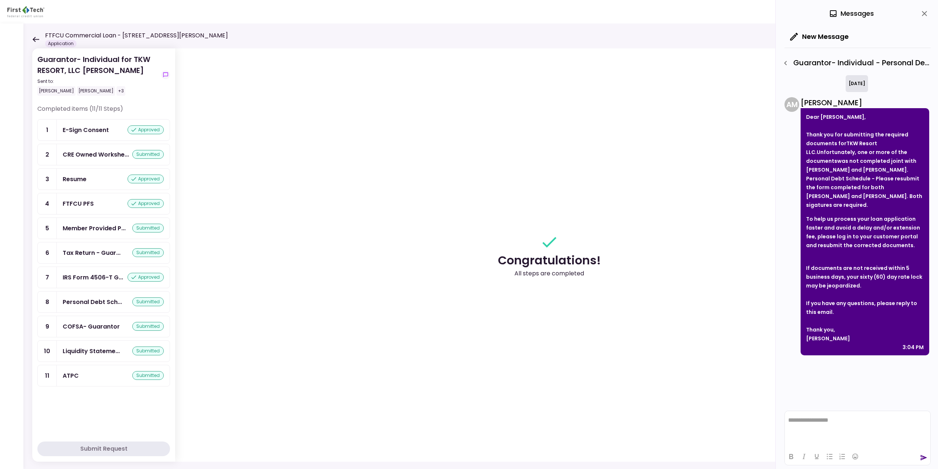
click at [36, 42] on div "FTFCU Commercial Loan - [STREET_ADDRESS][PERSON_NAME] Application" at bounding box center [130, 39] width 196 height 16
click at [35, 41] on icon at bounding box center [36, 39] width 7 height 5
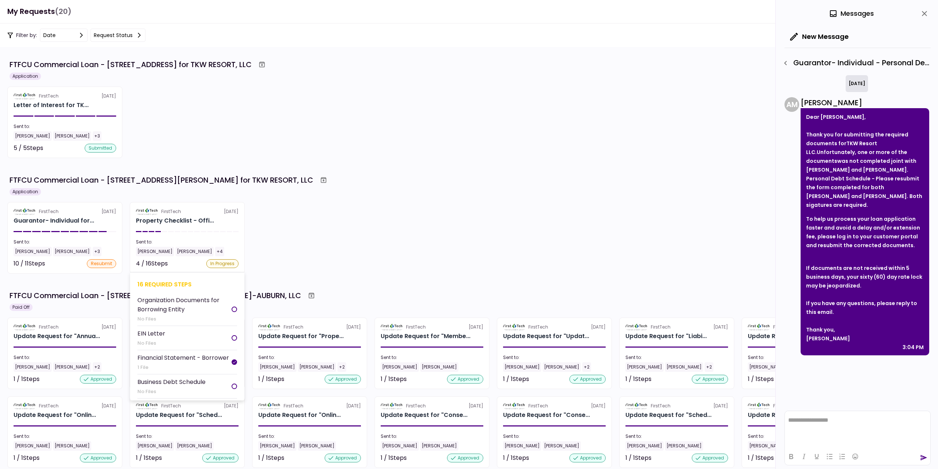
click at [238, 241] on div "Sent to:" at bounding box center [187, 241] width 103 height 7
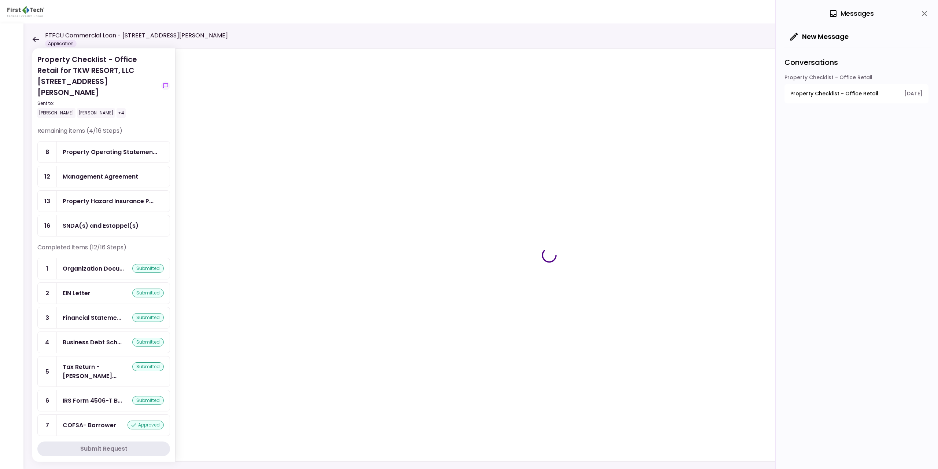
click at [34, 38] on icon at bounding box center [35, 39] width 7 height 5
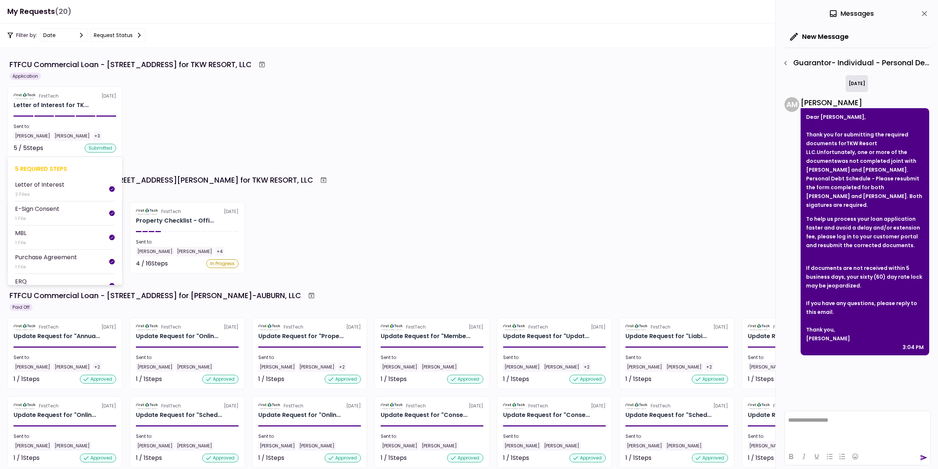
click at [79, 145] on div "5 / 5 Steps submitted" at bounding box center [65, 148] width 103 height 9
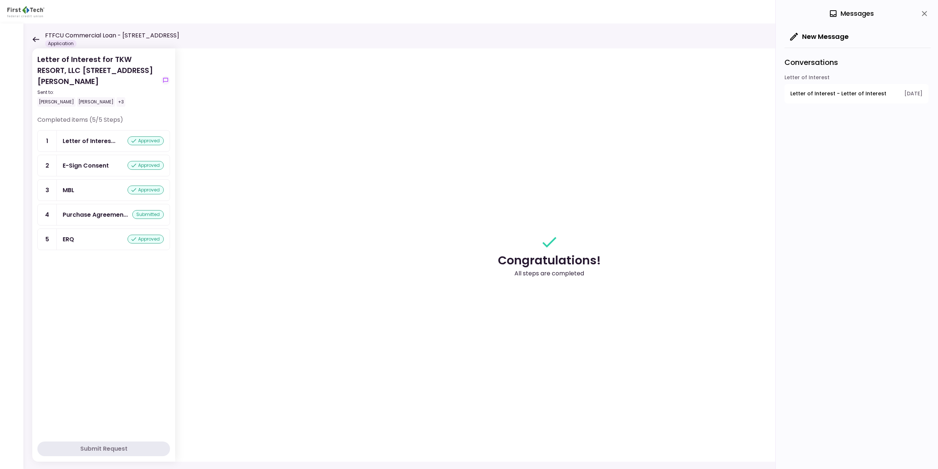
click at [34, 39] on icon at bounding box center [36, 39] width 7 height 5
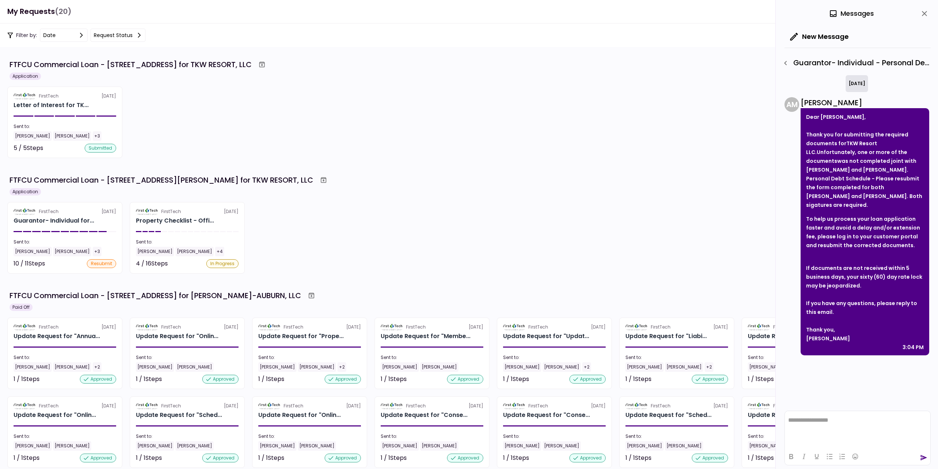
click at [418, 12] on icon "close" at bounding box center [924, 13] width 5 height 5
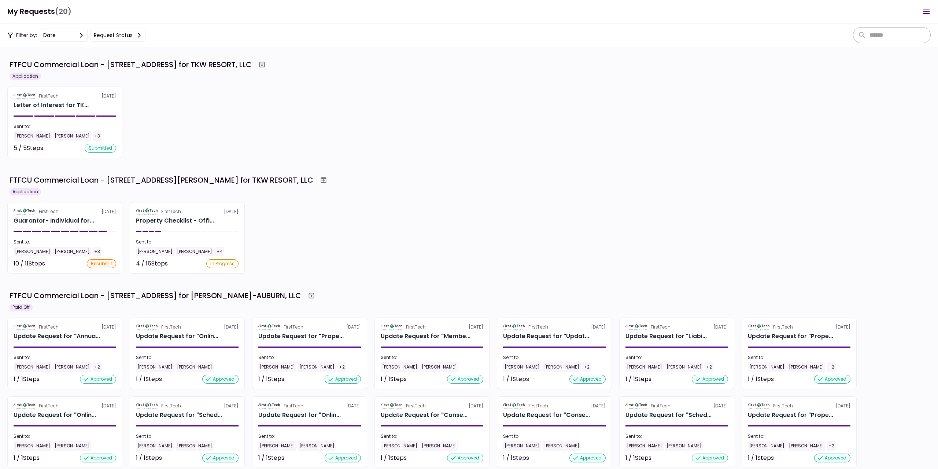
click at [418, 12] on icon "Open menu" at bounding box center [926, 11] width 9 height 9
click at [320, 180] on icon "Archive workflow" at bounding box center [323, 179] width 7 height 7
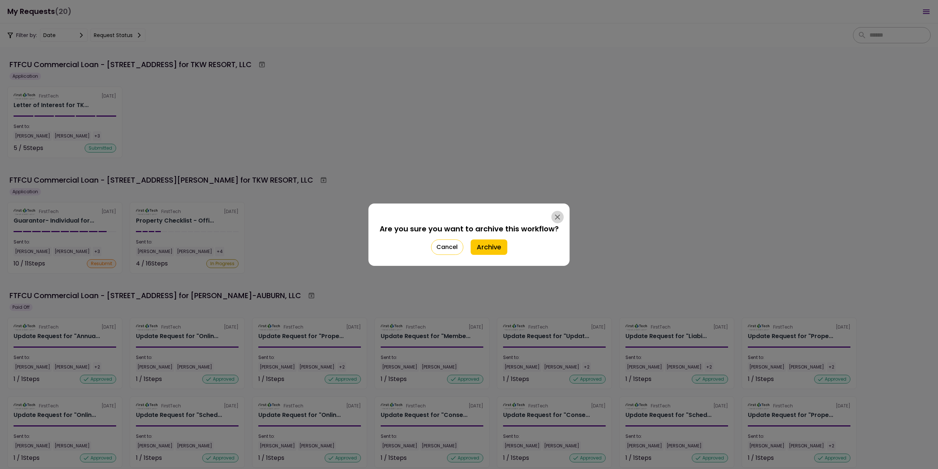
click at [418, 217] on icon "button" at bounding box center [557, 216] width 9 height 9
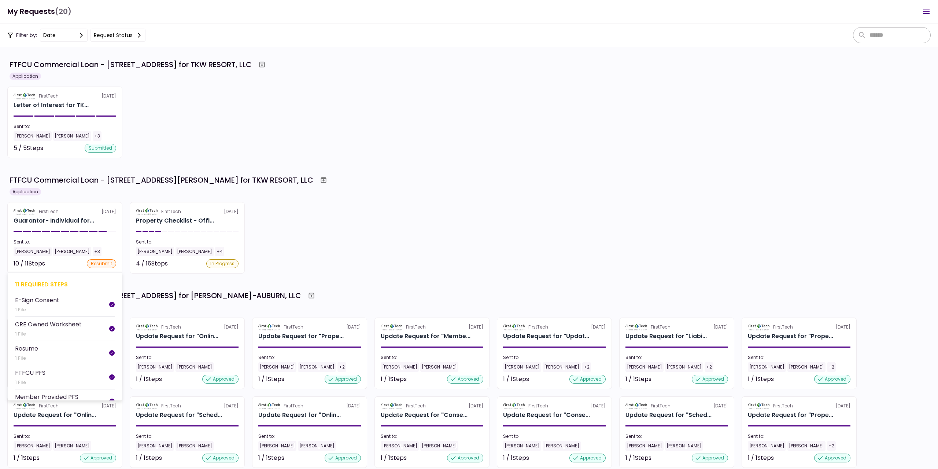
click at [59, 209] on div "FirstTech [DATE]" at bounding box center [65, 211] width 103 height 7
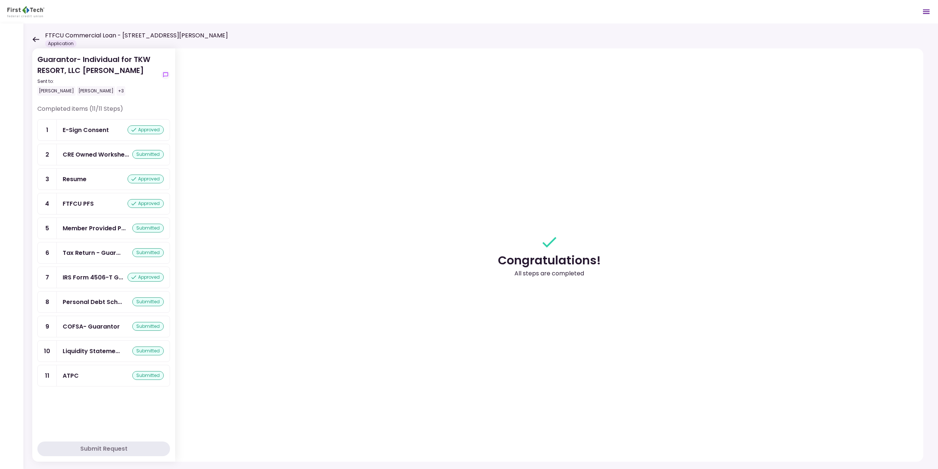
click at [418, 12] on icon "Open menu" at bounding box center [926, 12] width 7 height 4
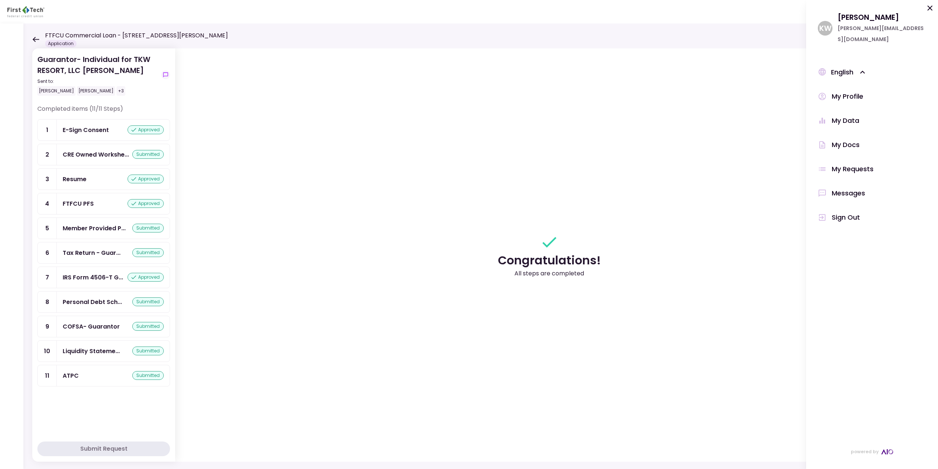
click at [418, 188] on div "Messages" at bounding box center [872, 193] width 108 height 11
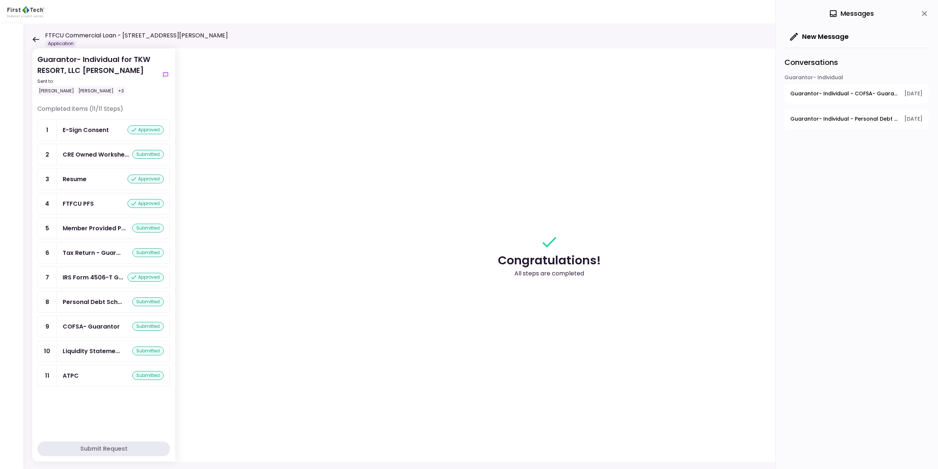
click at [418, 180] on section "Congratulations! All steps are completed" at bounding box center [549, 254] width 748 height 413
click at [418, 16] on icon "close" at bounding box center [924, 13] width 9 height 9
